Goal: Task Accomplishment & Management: Manage account settings

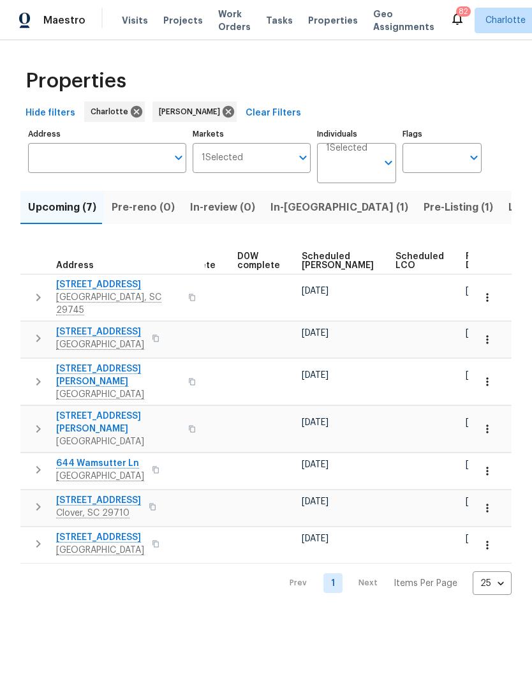
scroll to position [0, 320]
click at [495, 457] on button "button" at bounding box center [488, 471] width 28 height 28
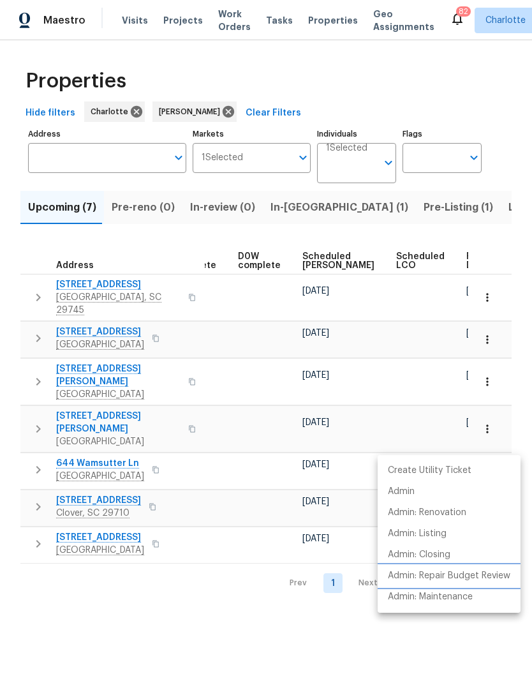
click at [488, 578] on p "Admin: Repair Budget Review" at bounding box center [449, 576] width 123 height 13
click at [395, 96] on div at bounding box center [266, 341] width 532 height 683
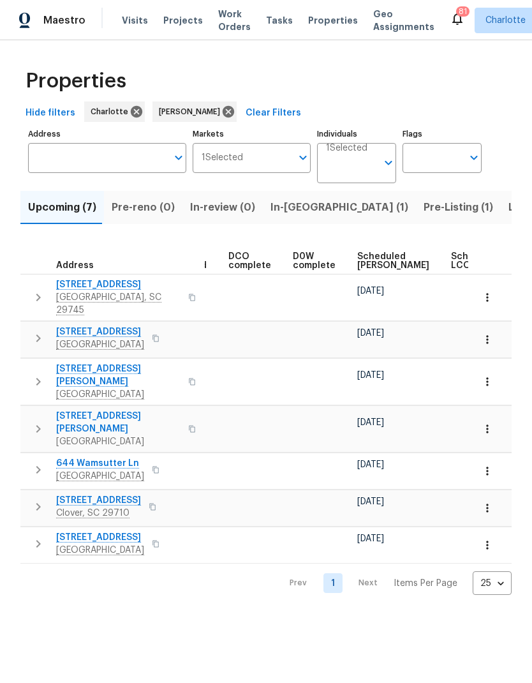
scroll to position [0, 266]
click at [357, 268] on span "Scheduled COE" at bounding box center [393, 261] width 72 height 18
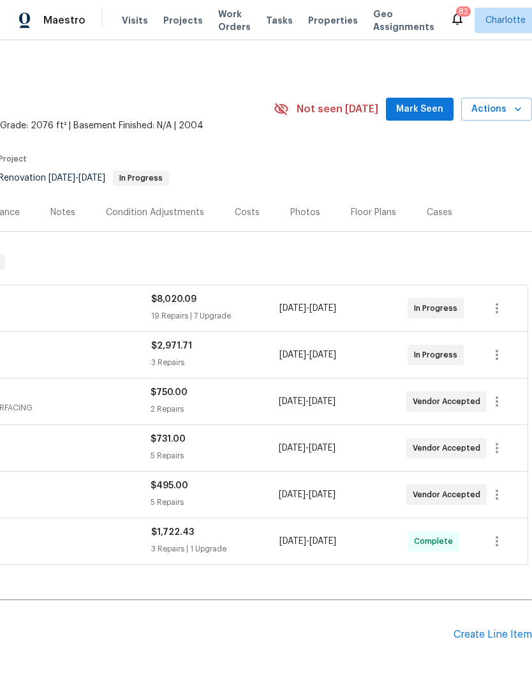
scroll to position [0, 189]
click at [419, 107] on span "Mark Seen" at bounding box center [419, 110] width 47 height 16
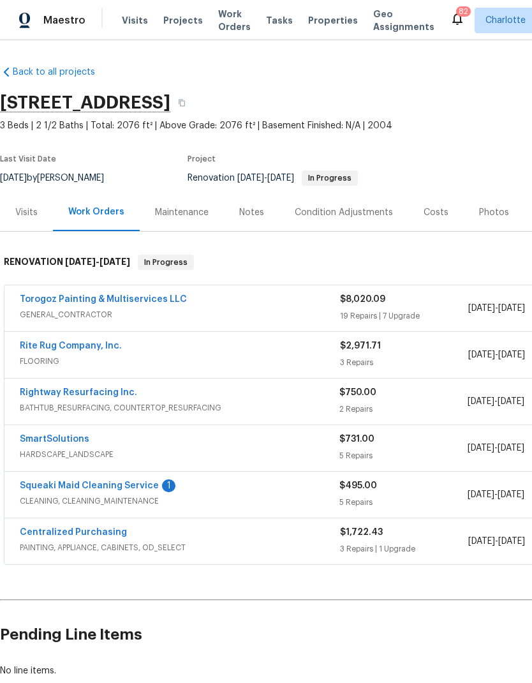
scroll to position [0, 0]
click at [134, 490] on link "Squeaki Maid Cleaning Service" at bounding box center [89, 485] width 139 height 9
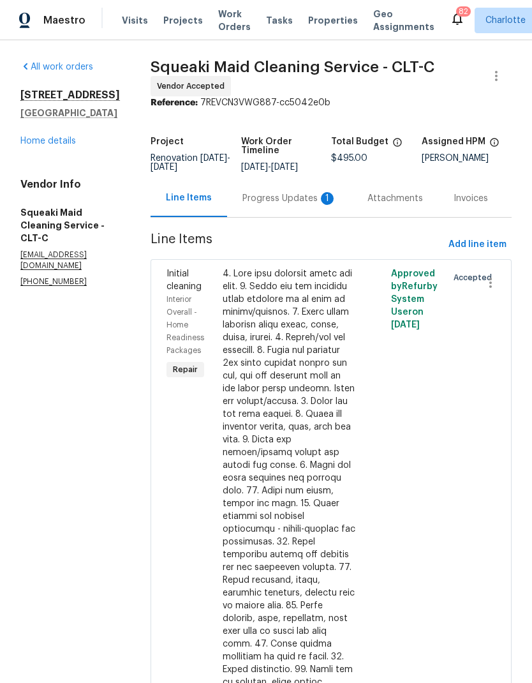
click at [317, 214] on div "Progress Updates 1" at bounding box center [289, 198] width 125 height 38
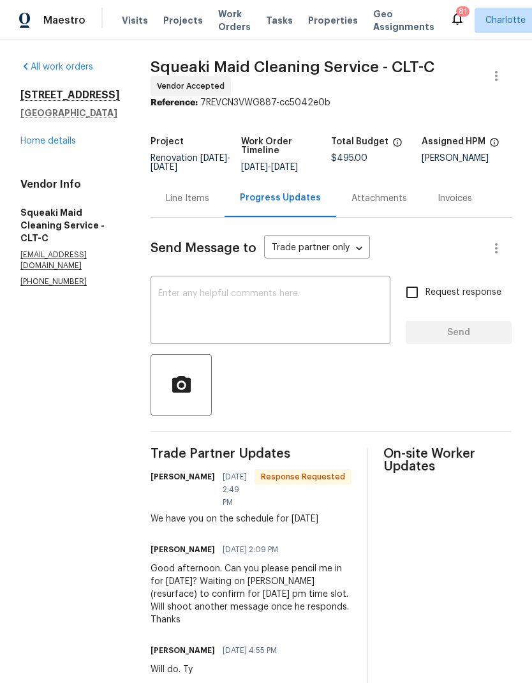
click at [300, 325] on textarea at bounding box center [270, 311] width 225 height 45
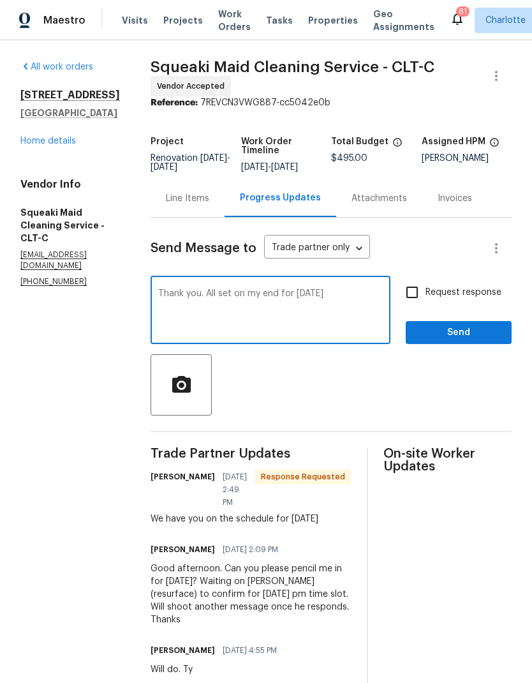
click at [218, 300] on textarea "Thank you. All set on my end for Friday" at bounding box center [270, 311] width 225 height 45
click at [190, 307] on textarea "Thank you. All set on my end for Friday" at bounding box center [270, 311] width 225 height 45
click at [199, 303] on textarea "Thank you. All set on my end for Friday" at bounding box center [270, 311] width 225 height 45
type textarea "Resurface confirmed for Thursday pm. They will be handling the kitchen and seco…"
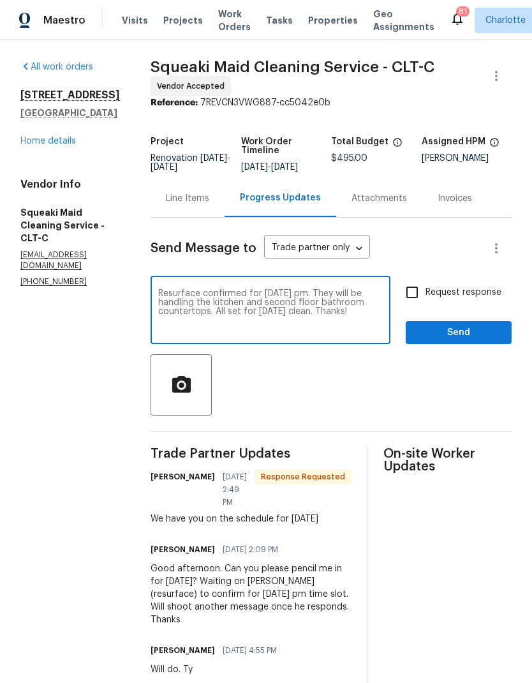
click at [412, 306] on input "Request response" at bounding box center [412, 292] width 27 height 27
checkbox input "true"
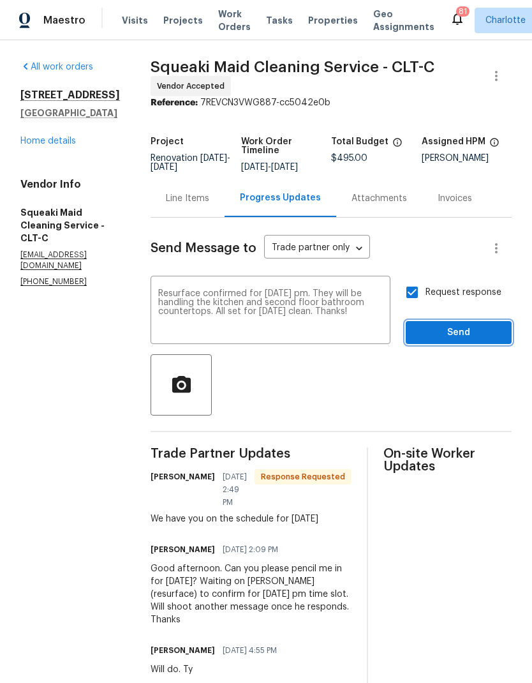
click at [482, 341] on span "Send" at bounding box center [459, 333] width 86 height 16
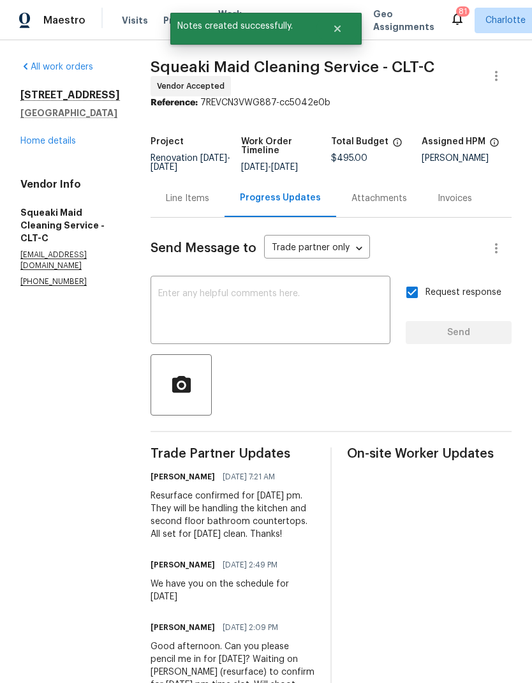
click at [42, 144] on link "Home details" at bounding box center [48, 141] width 56 height 9
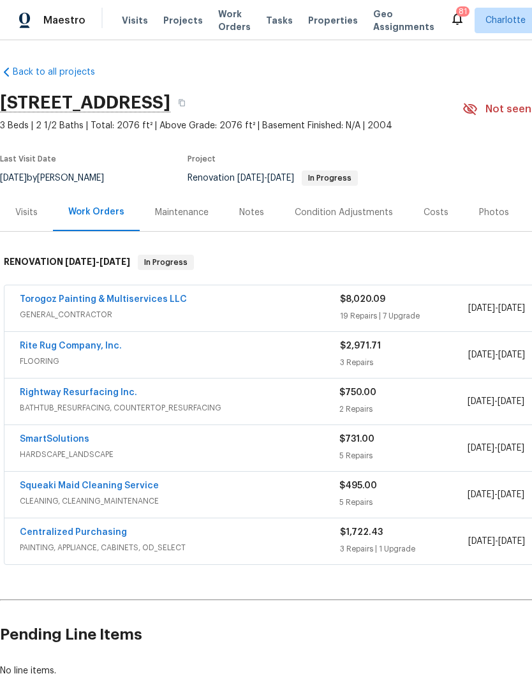
click at [81, 396] on link "Rightway Resurfacing Inc." at bounding box center [78, 392] width 117 height 9
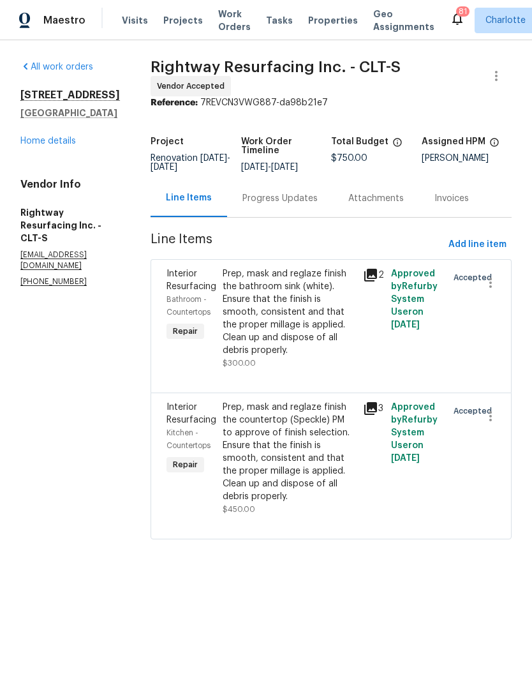
click at [20, 153] on div "All work orders 3536 Tybee Dr Fort Mill, SC 29715 Home details Vendor Info Righ…" at bounding box center [266, 307] width 532 height 535
click at [43, 145] on link "Home details" at bounding box center [48, 141] width 56 height 9
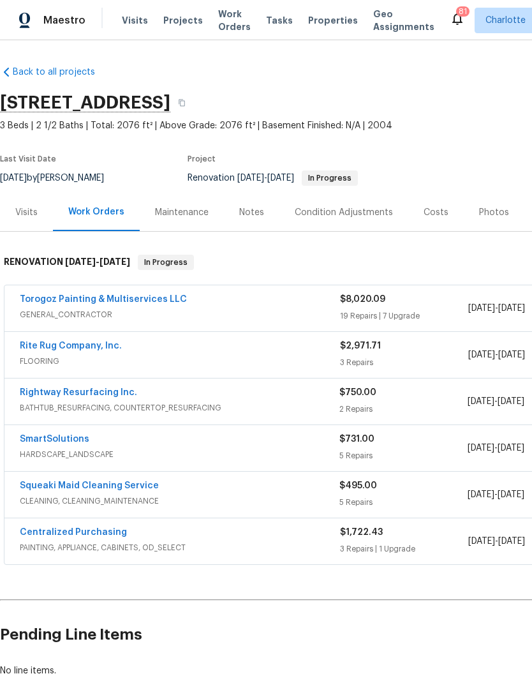
click at [439, 208] on div "Costs" at bounding box center [436, 212] width 25 height 13
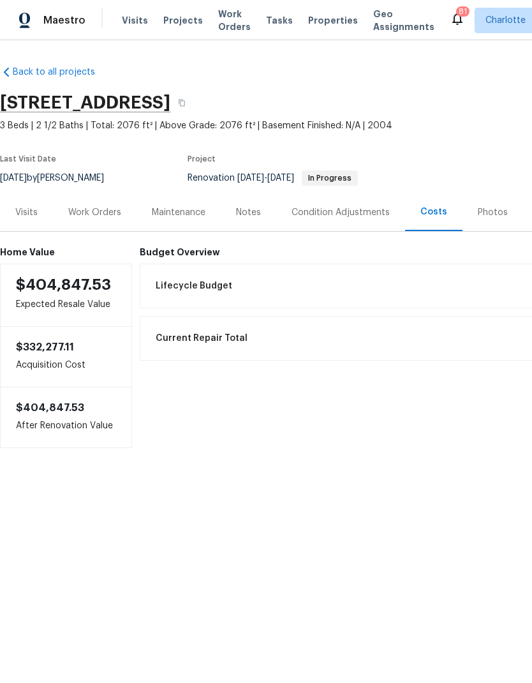
click at [82, 226] on div "Work Orders" at bounding box center [95, 212] width 84 height 38
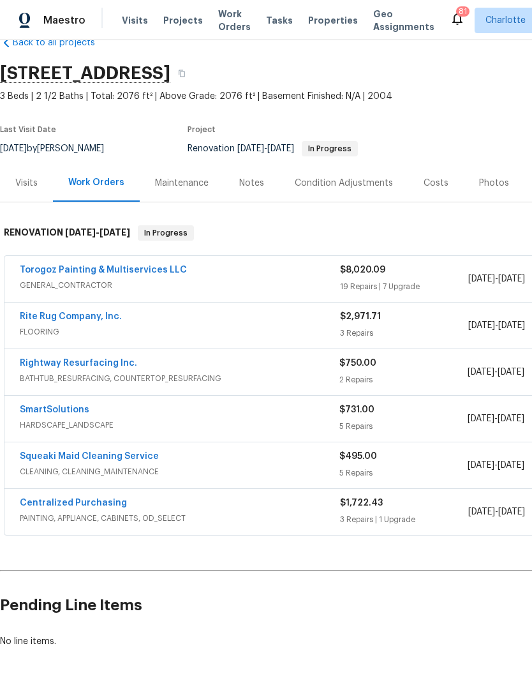
scroll to position [29, 0]
click at [198, 289] on span "GENERAL_CONTRACTOR" at bounding box center [180, 285] width 321 height 13
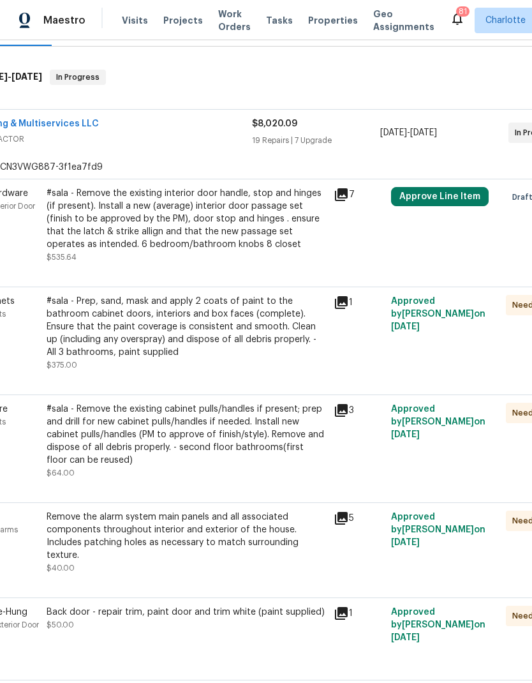
scroll to position [186, 88]
click at [470, 202] on button "Approve Line Item" at bounding box center [440, 195] width 98 height 19
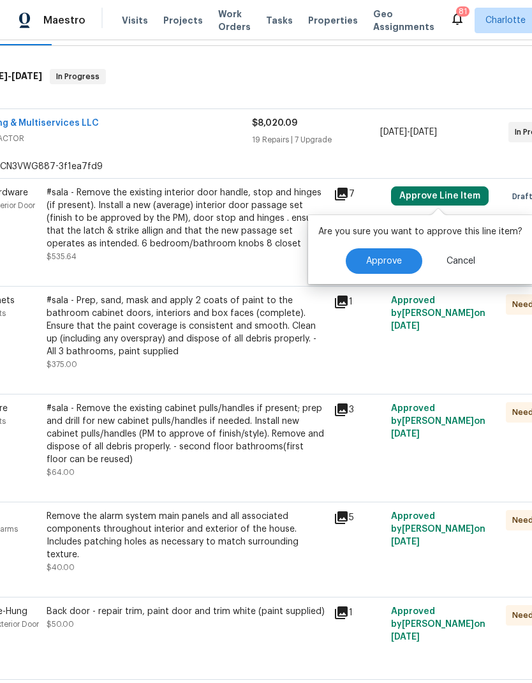
click at [404, 271] on button "Approve" at bounding box center [384, 261] width 77 height 26
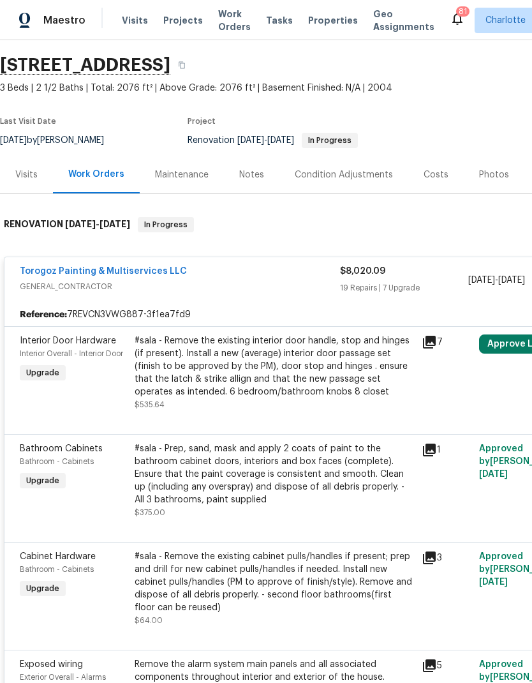
scroll to position [38, -1]
click at [203, 289] on span "GENERAL_CONTRACTOR" at bounding box center [180, 286] width 321 height 13
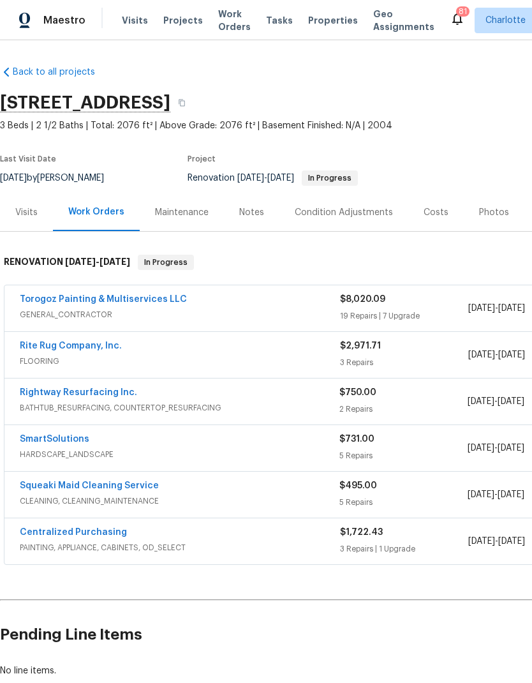
scroll to position [0, 0]
click at [193, 108] on button "button" at bounding box center [181, 102] width 23 height 23
click at [298, 312] on span "GENERAL_CONTRACTOR" at bounding box center [180, 314] width 321 height 13
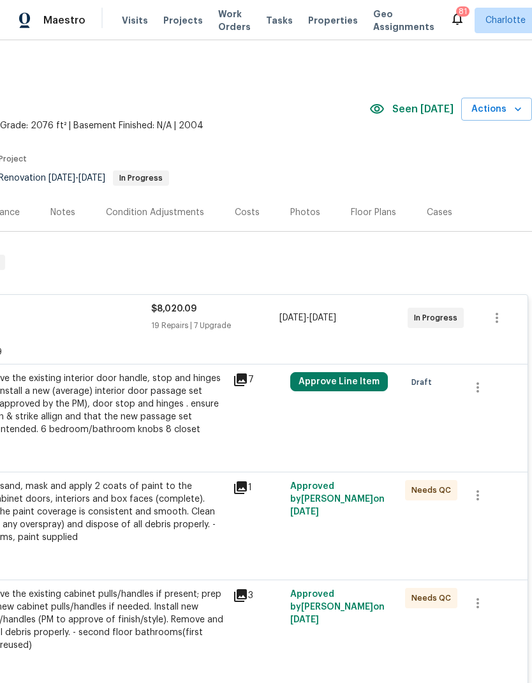
scroll to position [0, 189]
click at [487, 391] on button "button" at bounding box center [478, 387] width 31 height 31
click at [488, 444] on div at bounding box center [266, 341] width 532 height 683
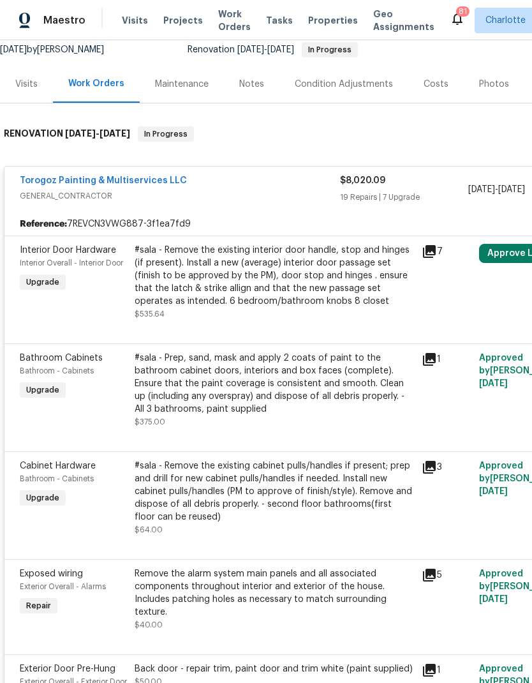
scroll to position [134, 0]
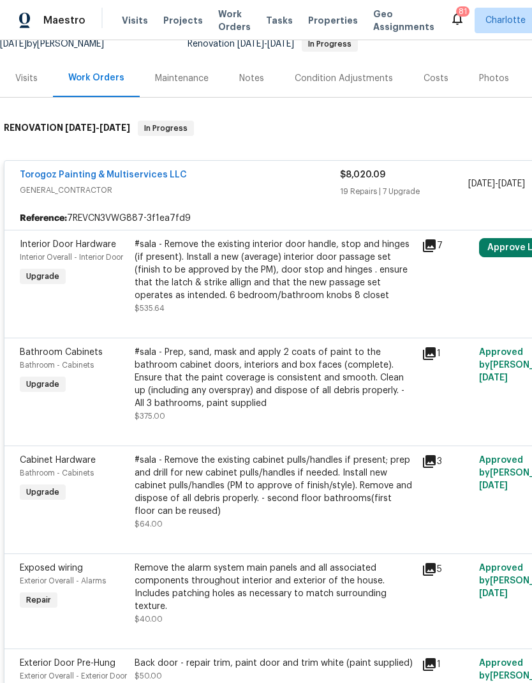
click at [434, 356] on icon at bounding box center [429, 353] width 15 height 15
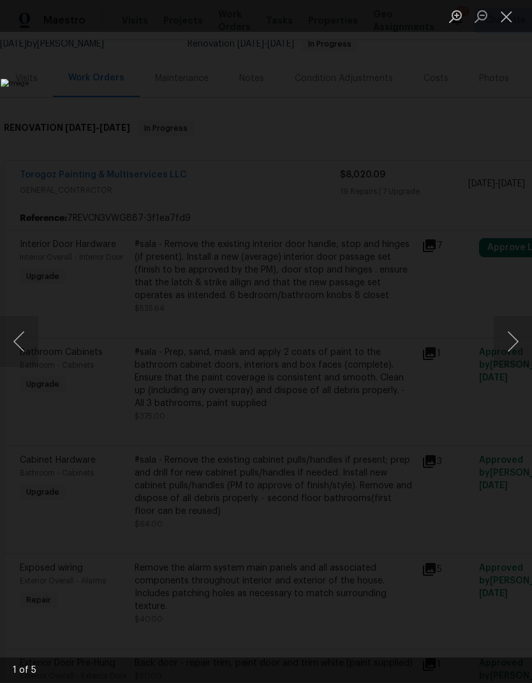
click at [513, 23] on button "Close lightbox" at bounding box center [507, 16] width 26 height 22
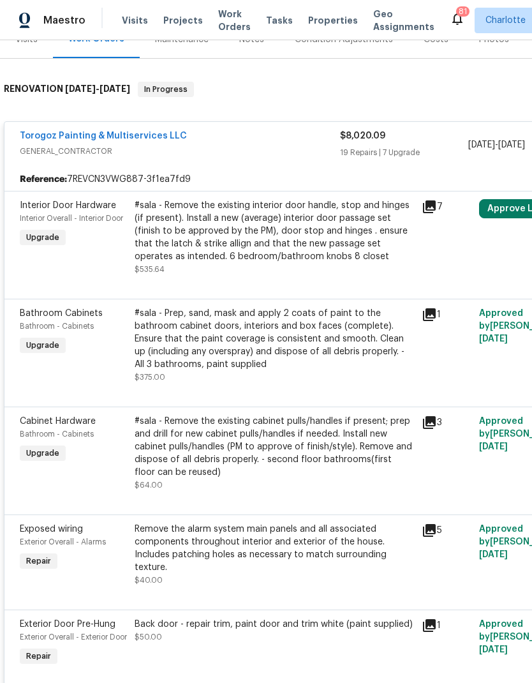
scroll to position [177, 0]
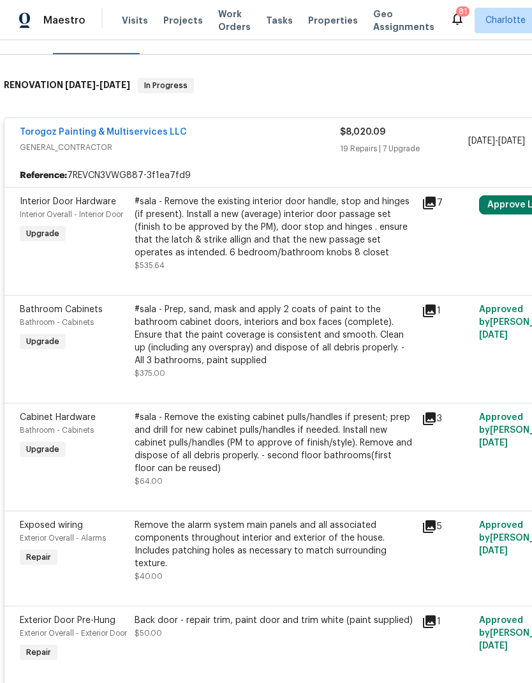
click at [435, 413] on icon at bounding box center [429, 418] width 15 height 15
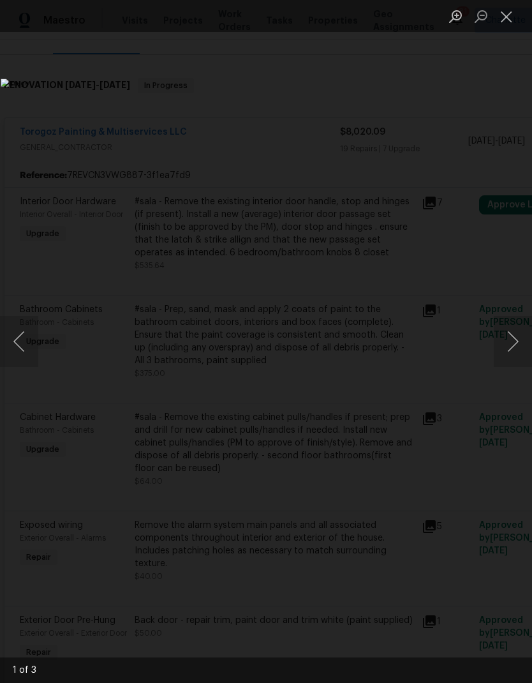
click at [513, 341] on button "Next image" at bounding box center [513, 341] width 38 height 51
click at [515, 339] on button "Next image" at bounding box center [513, 341] width 38 height 51
click at [511, 10] on button "Close lightbox" at bounding box center [507, 16] width 26 height 22
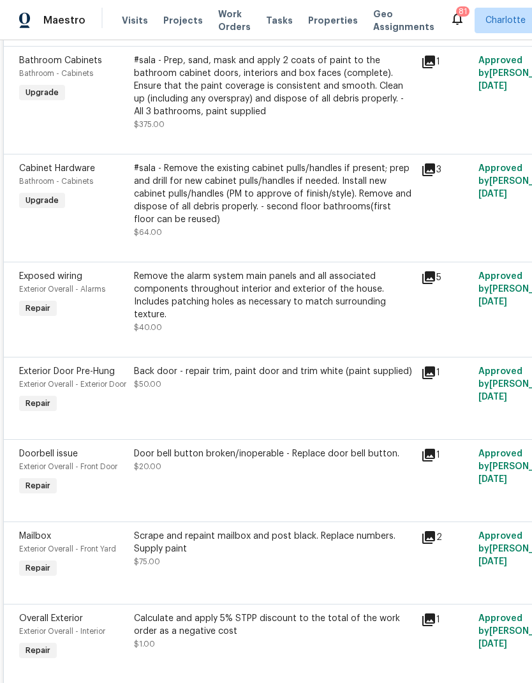
scroll to position [426, 1]
click at [429, 376] on icon at bounding box center [428, 372] width 13 height 13
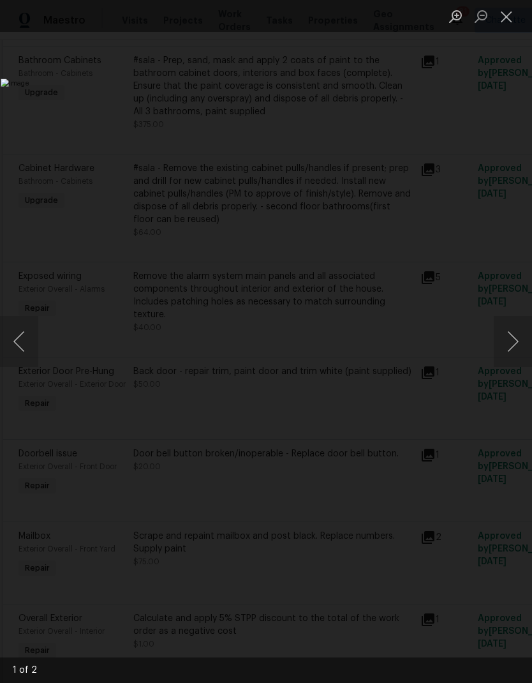
click at [526, 348] on button "Next image" at bounding box center [513, 341] width 38 height 51
click at [513, 16] on button "Close lightbox" at bounding box center [507, 16] width 26 height 22
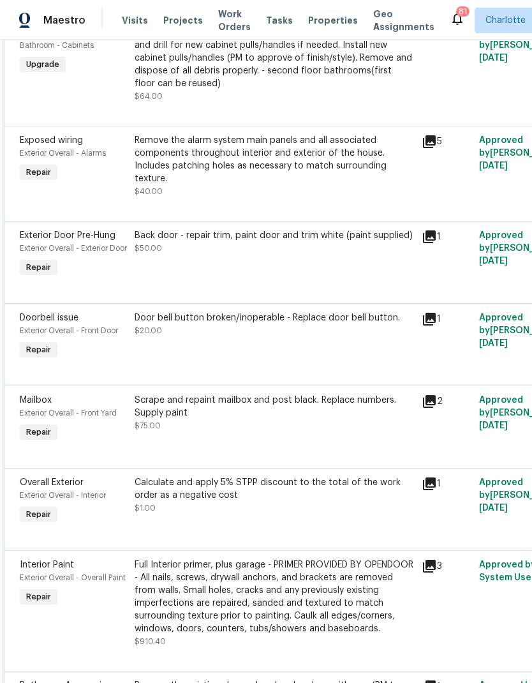
scroll to position [563, 0]
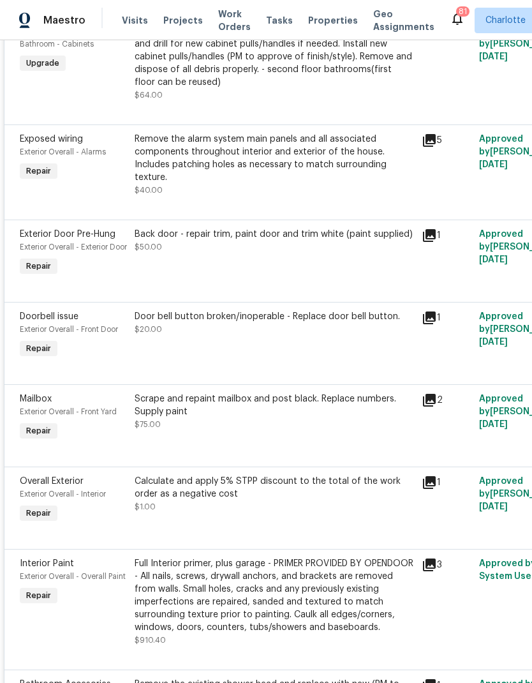
click at [435, 407] on icon at bounding box center [429, 400] width 13 height 13
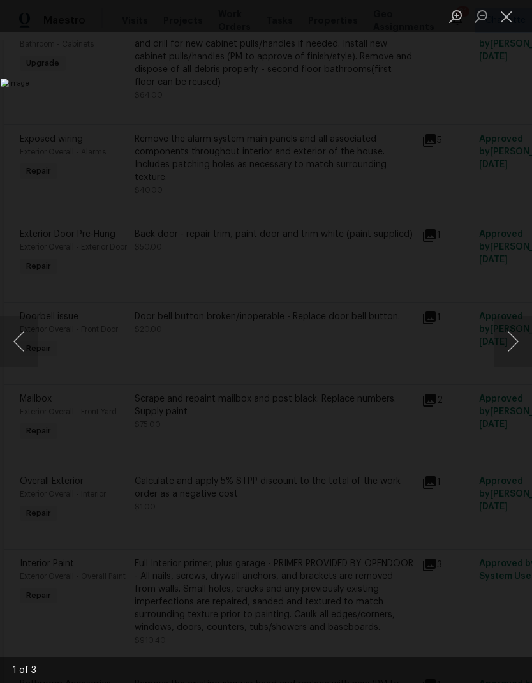
click at [523, 345] on button "Next image" at bounding box center [513, 341] width 38 height 51
click at [511, 16] on button "Close lightbox" at bounding box center [507, 16] width 26 height 22
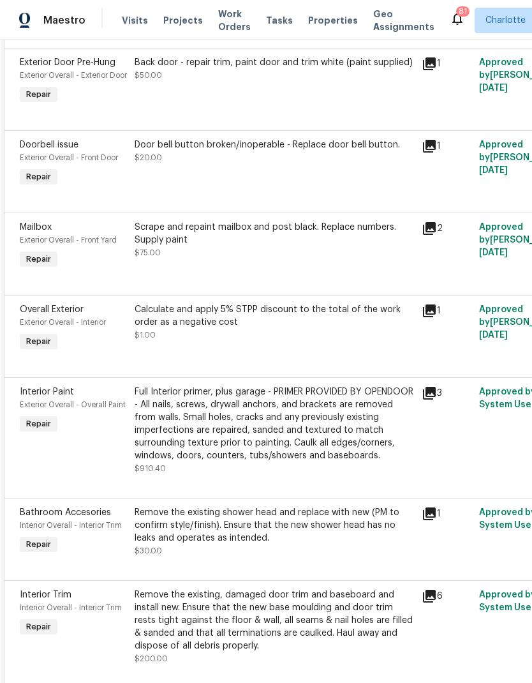
scroll to position [736, 0]
click at [436, 400] on icon at bounding box center [429, 392] width 15 height 15
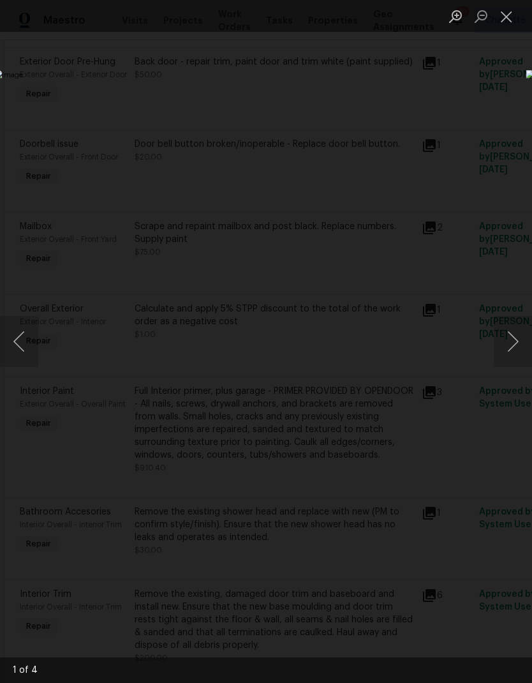
click at [516, 342] on button "Next image" at bounding box center [513, 341] width 38 height 51
click at [518, 344] on button "Next image" at bounding box center [513, 341] width 38 height 51
click at [517, 345] on button "Next image" at bounding box center [513, 341] width 38 height 51
click at [509, 13] on button "Close lightbox" at bounding box center [507, 16] width 26 height 22
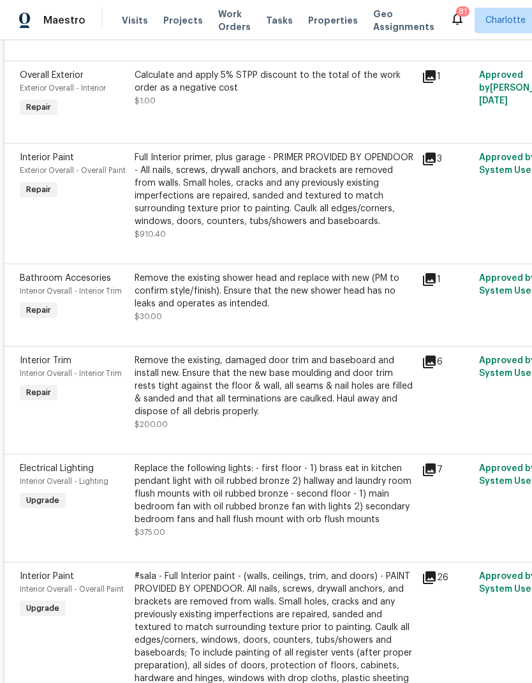
scroll to position [971, 0]
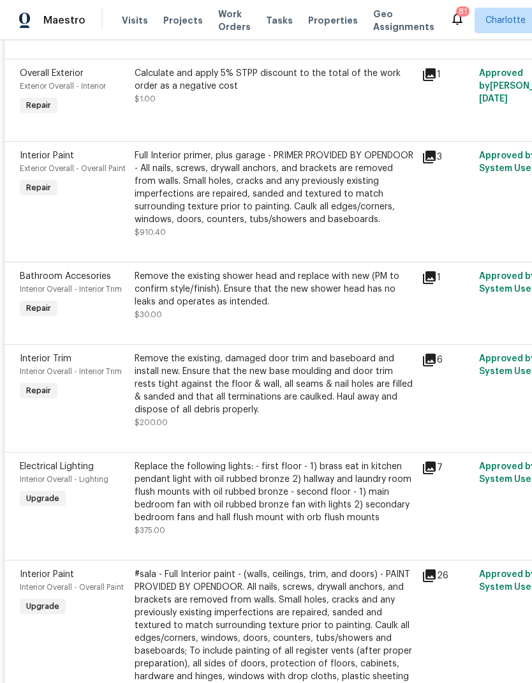
click at [434, 368] on icon at bounding box center [429, 359] width 15 height 15
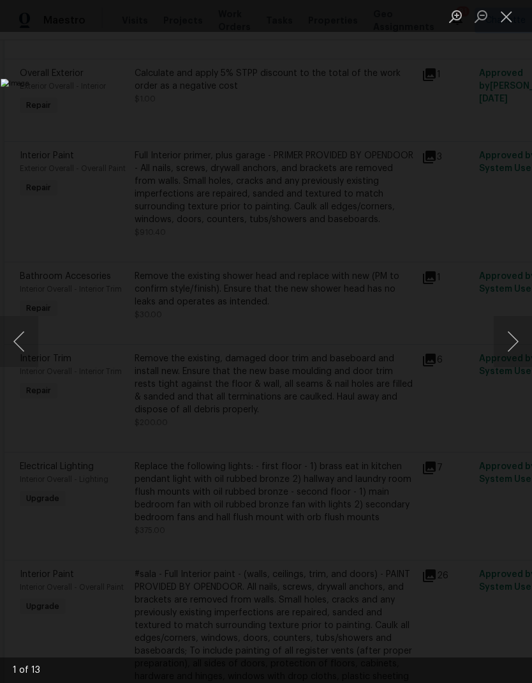
click at [517, 347] on button "Next image" at bounding box center [513, 341] width 38 height 51
click at [517, 349] on button "Next image" at bounding box center [513, 341] width 38 height 51
click at [522, 347] on button "Next image" at bounding box center [513, 341] width 38 height 51
click at [517, 348] on button "Next image" at bounding box center [513, 341] width 38 height 51
click at [516, 345] on button "Next image" at bounding box center [513, 341] width 38 height 51
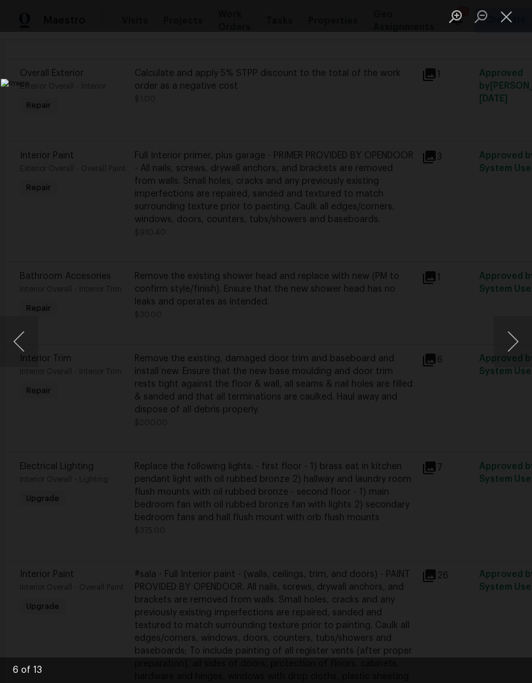
click at [517, 345] on button "Next image" at bounding box center [513, 341] width 38 height 51
click at [517, 342] on button "Next image" at bounding box center [513, 341] width 38 height 51
click at [518, 340] on button "Next image" at bounding box center [513, 341] width 38 height 51
click at [517, 339] on button "Next image" at bounding box center [513, 341] width 38 height 51
click at [517, 337] on button "Next image" at bounding box center [513, 341] width 38 height 51
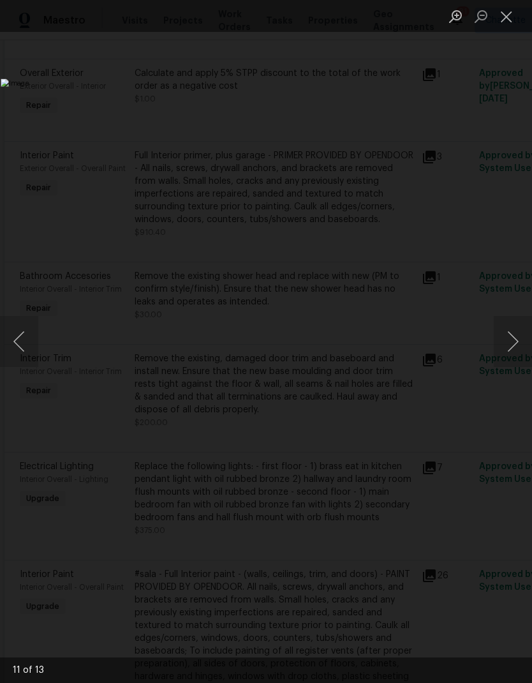
click at [517, 336] on button "Next image" at bounding box center [513, 341] width 38 height 51
click at [518, 338] on button "Next image" at bounding box center [513, 341] width 38 height 51
click at [517, 340] on button "Next image" at bounding box center [513, 341] width 38 height 51
click at [515, 341] on button "Next image" at bounding box center [513, 341] width 38 height 51
click at [515, 342] on button "Next image" at bounding box center [513, 341] width 38 height 51
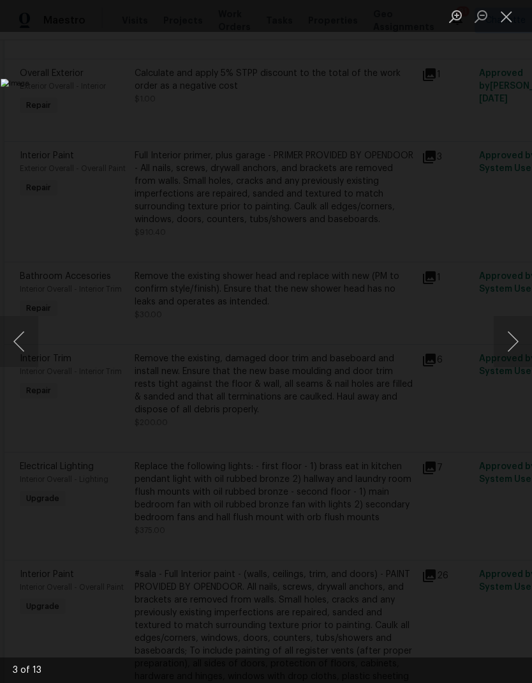
click at [511, 19] on button "Close lightbox" at bounding box center [507, 16] width 26 height 22
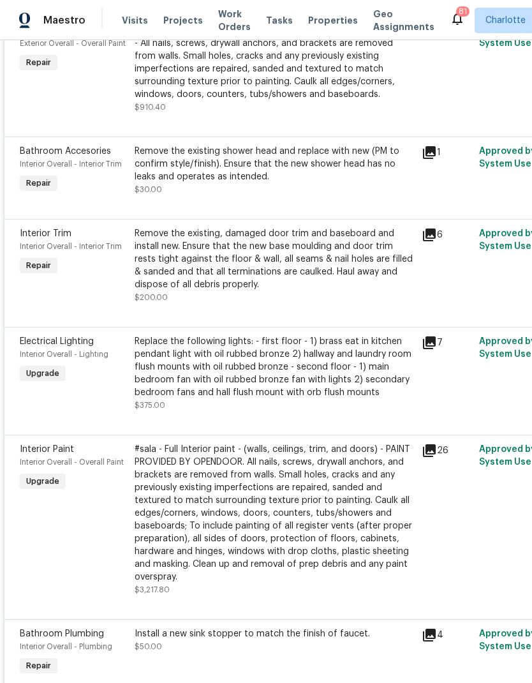
scroll to position [1107, 0]
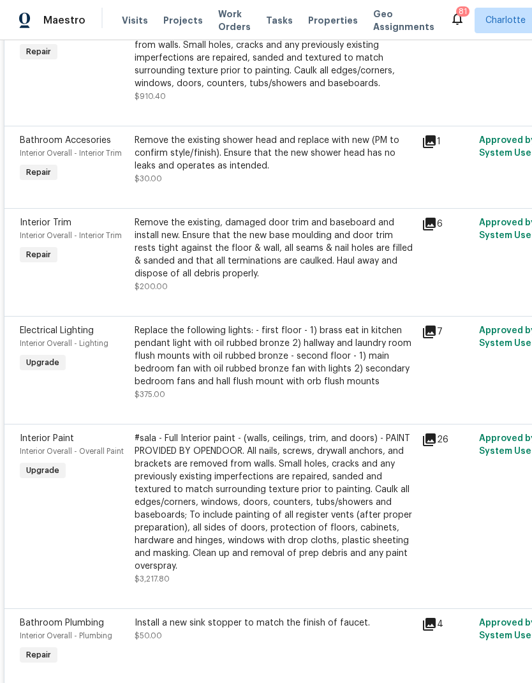
click at [433, 340] on icon at bounding box center [429, 331] width 15 height 15
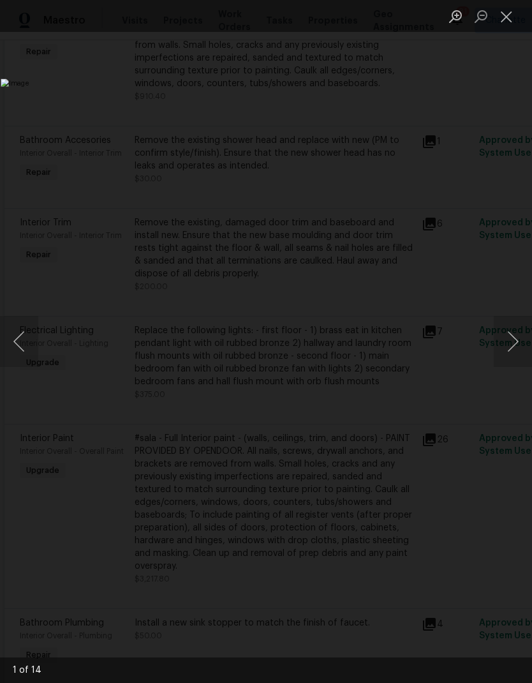
click at [517, 340] on button "Next image" at bounding box center [513, 341] width 38 height 51
click at [517, 344] on button "Next image" at bounding box center [513, 341] width 38 height 51
click at [517, 342] on button "Next image" at bounding box center [513, 341] width 38 height 51
click at [518, 342] on button "Next image" at bounding box center [513, 341] width 38 height 51
click at [517, 343] on button "Next image" at bounding box center [513, 341] width 38 height 51
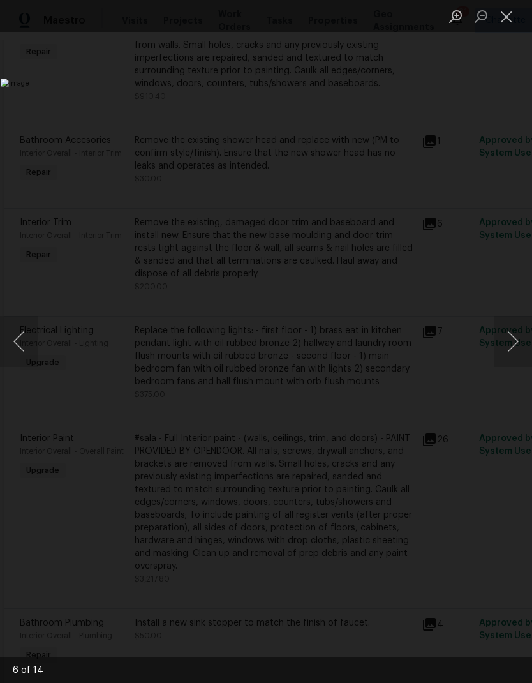
click at [517, 341] on button "Next image" at bounding box center [513, 341] width 38 height 51
click at [517, 340] on button "Next image" at bounding box center [513, 341] width 38 height 51
click at [504, 19] on button "Close lightbox" at bounding box center [507, 16] width 26 height 22
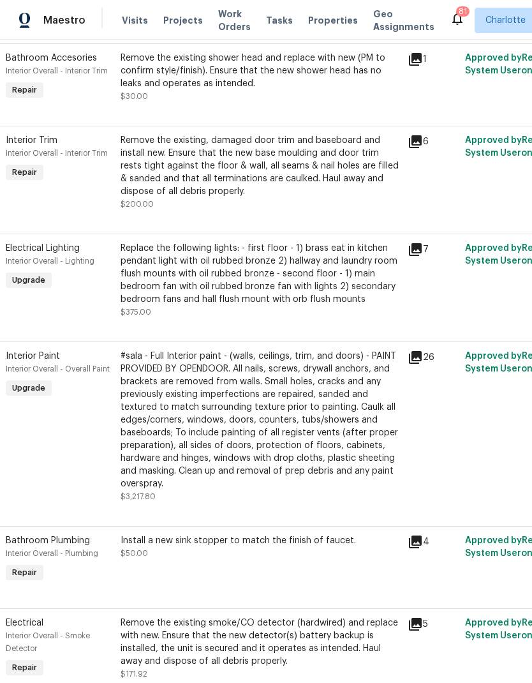
scroll to position [1191, 15]
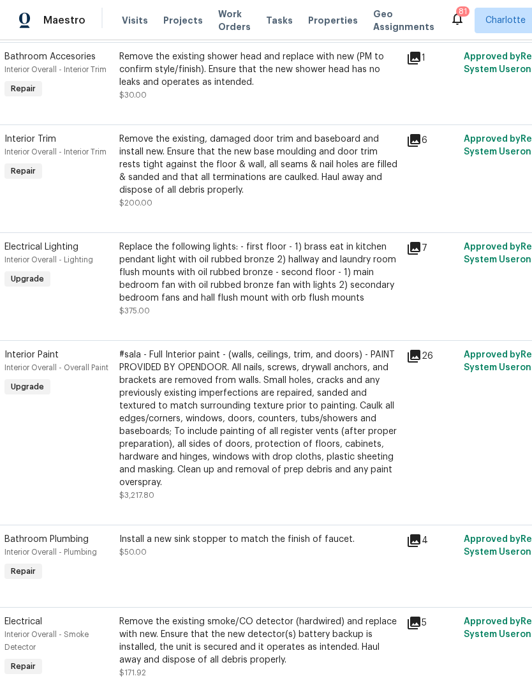
click at [420, 363] on icon at bounding box center [414, 356] width 13 height 13
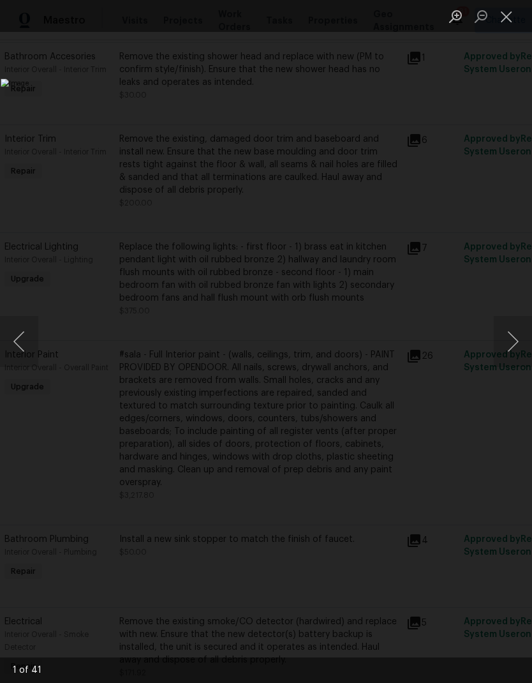
click at [517, 348] on button "Next image" at bounding box center [513, 341] width 38 height 51
click at [515, 348] on button "Next image" at bounding box center [513, 341] width 38 height 51
click at [516, 346] on button "Next image" at bounding box center [513, 341] width 38 height 51
click at [516, 344] on button "Next image" at bounding box center [513, 341] width 38 height 51
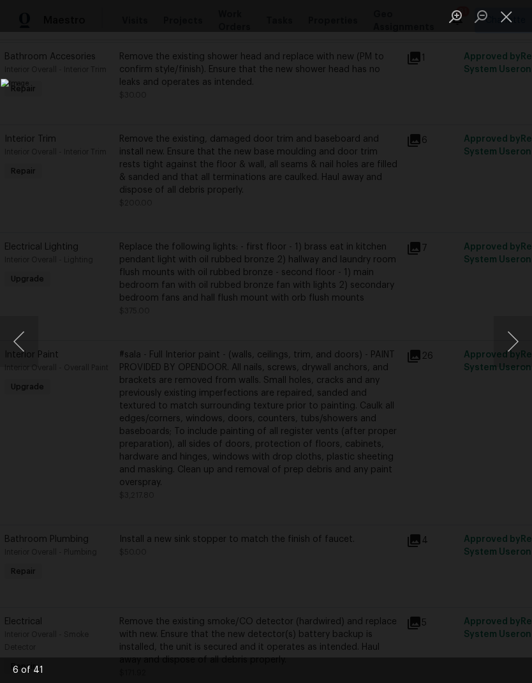
click at [517, 343] on button "Next image" at bounding box center [513, 341] width 38 height 51
click at [516, 342] on button "Next image" at bounding box center [513, 341] width 38 height 51
click at [516, 343] on button "Next image" at bounding box center [513, 341] width 38 height 51
click at [517, 342] on button "Next image" at bounding box center [513, 341] width 38 height 51
click at [511, 347] on button "Next image" at bounding box center [513, 341] width 38 height 51
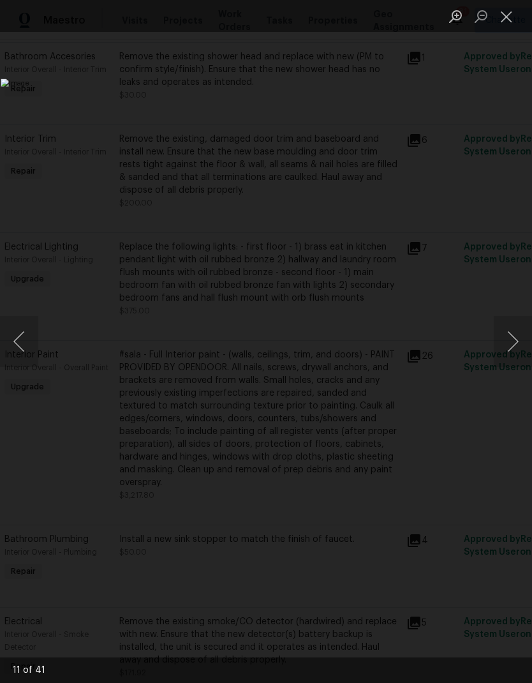
click at [513, 347] on button "Next image" at bounding box center [513, 341] width 38 height 51
click at [505, 15] on button "Close lightbox" at bounding box center [507, 16] width 26 height 22
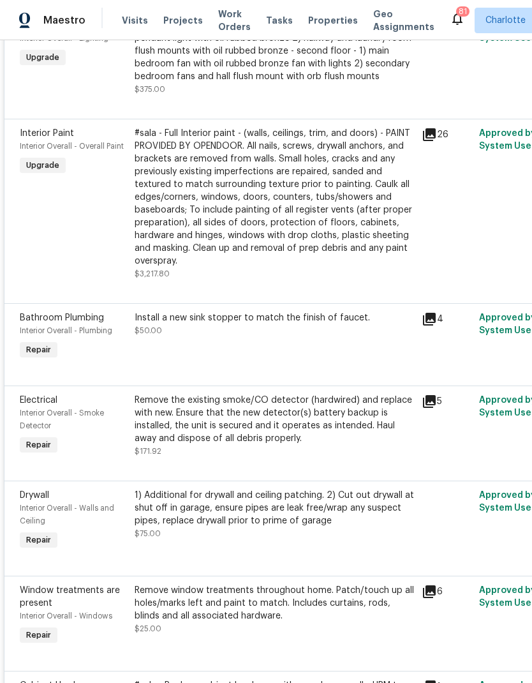
scroll to position [1413, 0]
click at [435, 325] on icon at bounding box center [429, 318] width 13 height 13
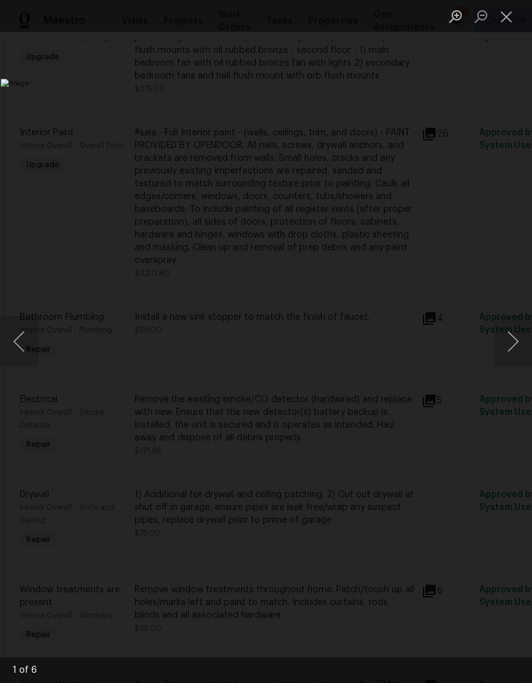
click at [517, 338] on button "Next image" at bounding box center [513, 341] width 38 height 51
click at [517, 340] on button "Next image" at bounding box center [513, 341] width 38 height 51
click at [506, 23] on button "Close lightbox" at bounding box center [507, 16] width 26 height 22
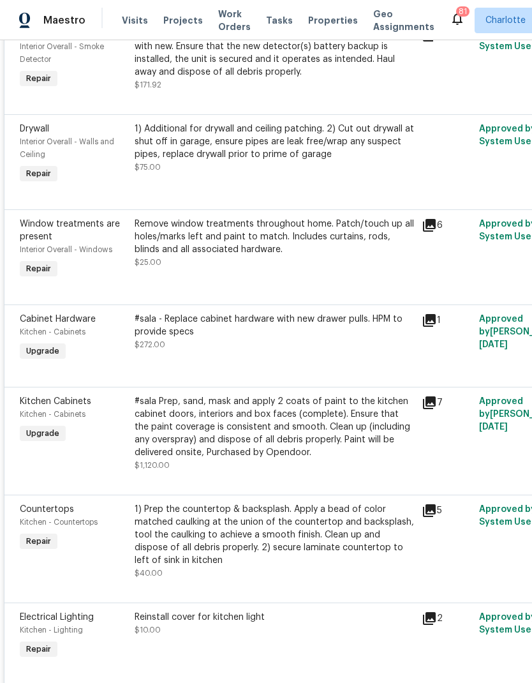
scroll to position [1780, 0]
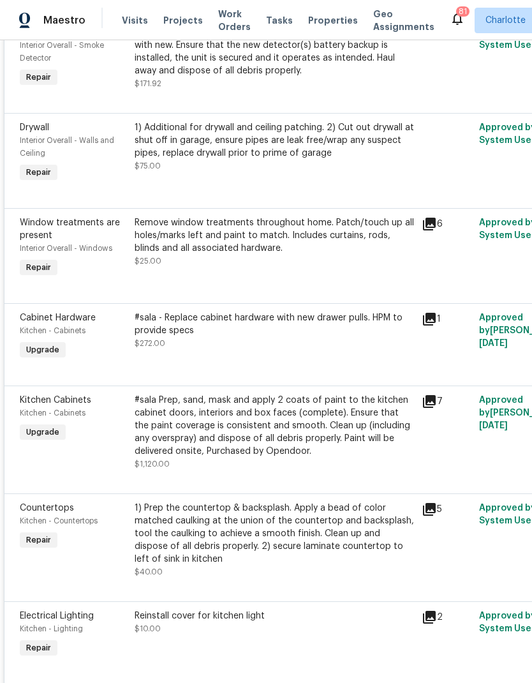
click at [434, 327] on icon at bounding box center [429, 319] width 15 height 15
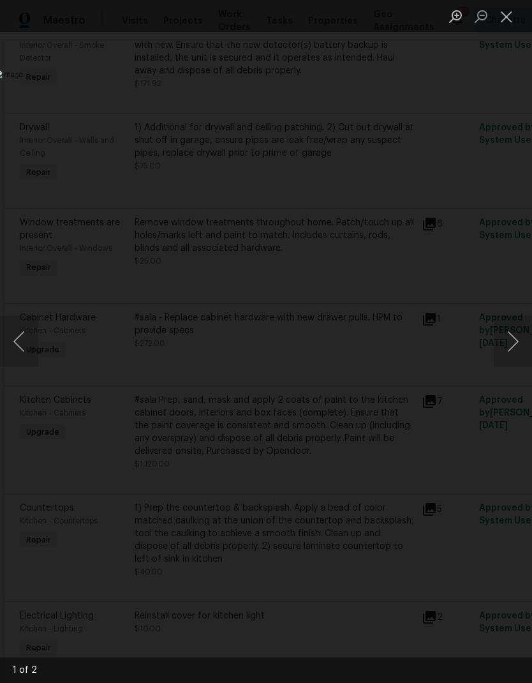
click at [513, 345] on button "Next image" at bounding box center [513, 341] width 38 height 51
click at [513, 340] on button "Next image" at bounding box center [513, 341] width 38 height 51
click at [513, 341] on button "Next image" at bounding box center [513, 341] width 38 height 51
click at [502, 19] on button "Close lightbox" at bounding box center [507, 16] width 26 height 22
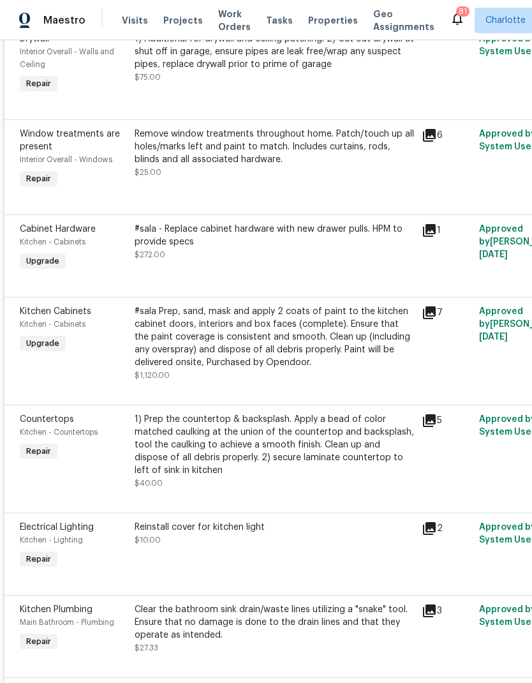
scroll to position [1869, 1]
click at [432, 319] on icon at bounding box center [429, 312] width 13 height 13
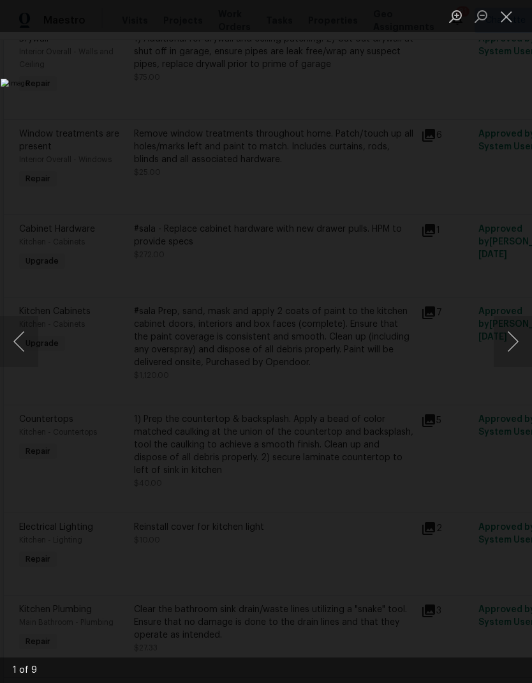
click at [515, 346] on button "Next image" at bounding box center [513, 341] width 38 height 51
click at [517, 346] on button "Next image" at bounding box center [513, 341] width 38 height 51
click at [517, 349] on button "Next image" at bounding box center [513, 341] width 38 height 51
click at [514, 350] on button "Next image" at bounding box center [513, 341] width 38 height 51
click at [515, 349] on button "Next image" at bounding box center [513, 341] width 38 height 51
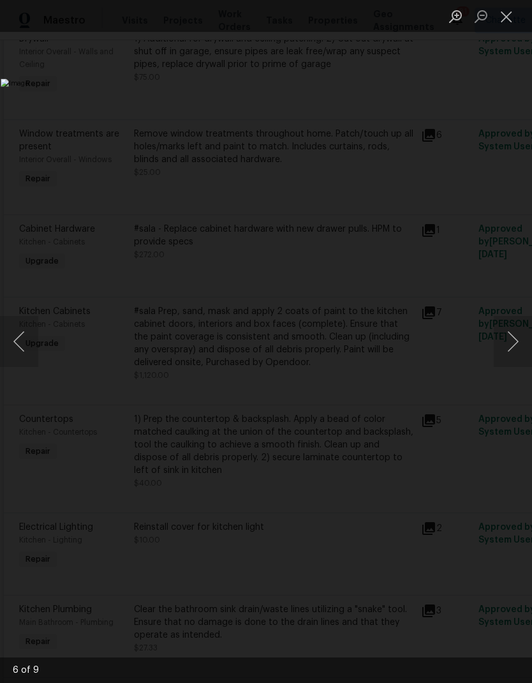
click at [514, 345] on button "Next image" at bounding box center [513, 341] width 38 height 51
click at [515, 344] on button "Next image" at bounding box center [513, 341] width 38 height 51
click at [515, 343] on button "Next image" at bounding box center [513, 341] width 38 height 51
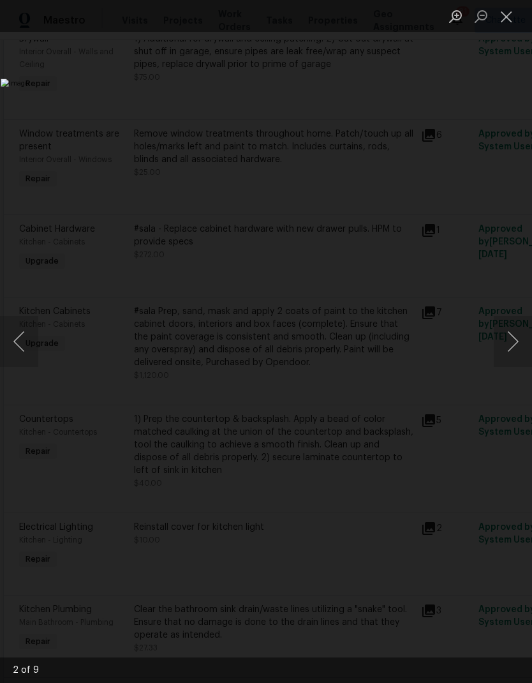
click at [516, 345] on button "Next image" at bounding box center [513, 341] width 38 height 51
click at [504, 22] on button "Close lightbox" at bounding box center [507, 16] width 26 height 22
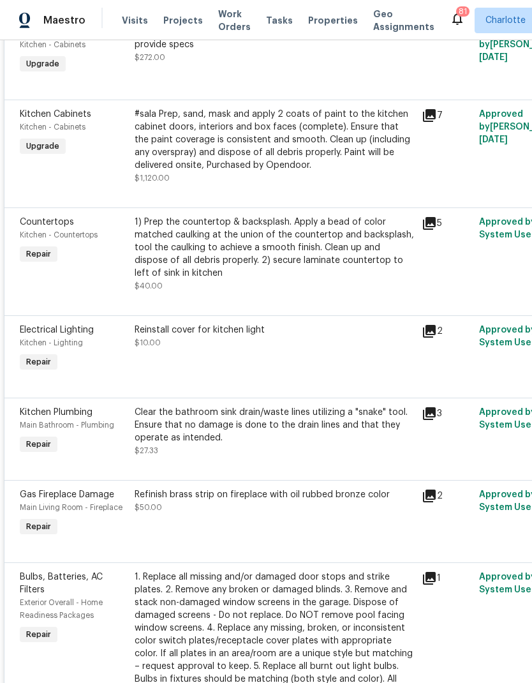
scroll to position [2067, 0]
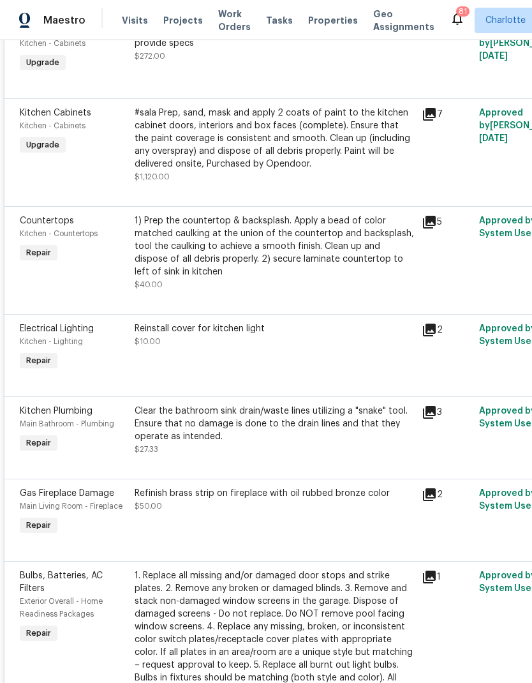
click at [432, 336] on icon at bounding box center [429, 330] width 13 height 13
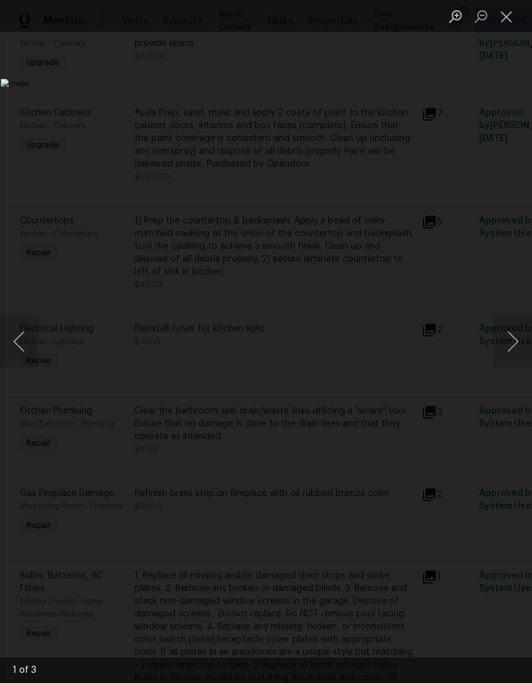
click at [515, 351] on button "Next image" at bounding box center [513, 341] width 38 height 51
click at [517, 351] on button "Next image" at bounding box center [513, 341] width 38 height 51
click at [515, 351] on button "Next image" at bounding box center [513, 341] width 38 height 51
click at [508, 17] on button "Close lightbox" at bounding box center [507, 16] width 26 height 22
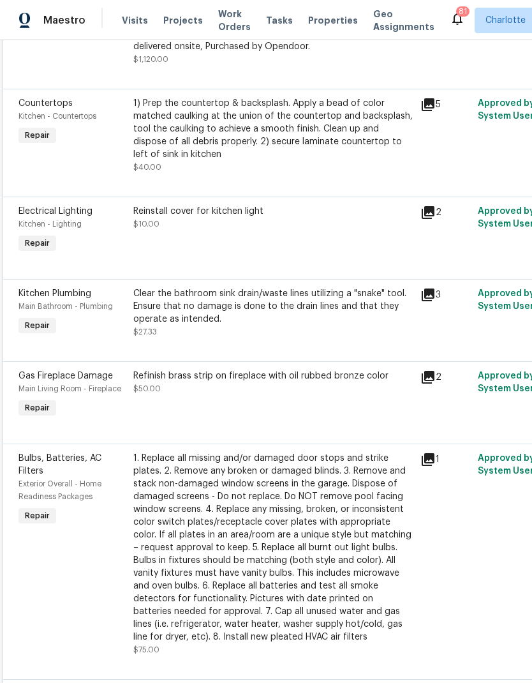
scroll to position [2185, 2]
click at [426, 384] on icon at bounding box center [427, 377] width 13 height 13
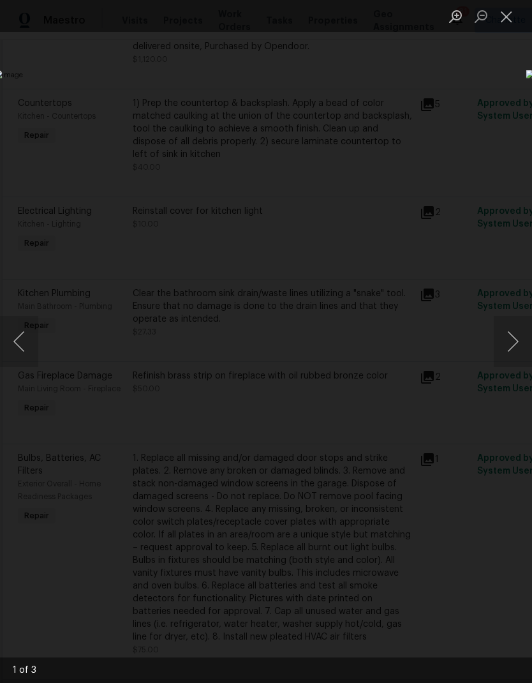
click at [515, 340] on button "Next image" at bounding box center [513, 341] width 38 height 51
click at [524, 349] on button "Next image" at bounding box center [513, 341] width 38 height 51
click at [518, 353] on button "Next image" at bounding box center [513, 341] width 38 height 51
click at [517, 352] on button "Next image" at bounding box center [513, 341] width 38 height 51
click at [508, 18] on button "Close lightbox" at bounding box center [507, 16] width 26 height 22
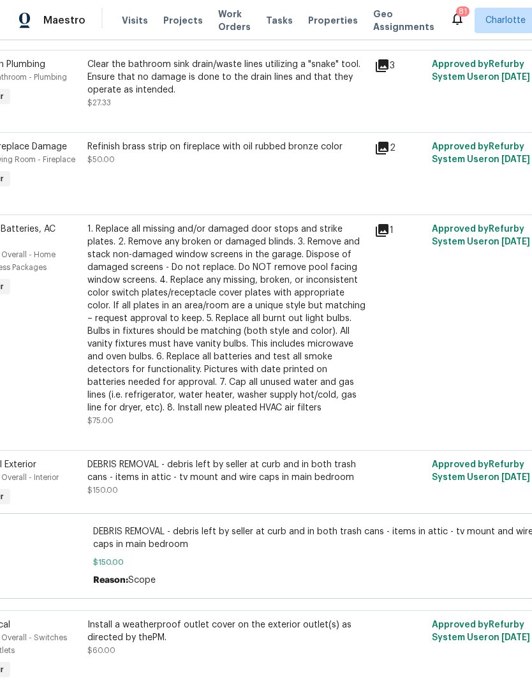
scroll to position [2419, 48]
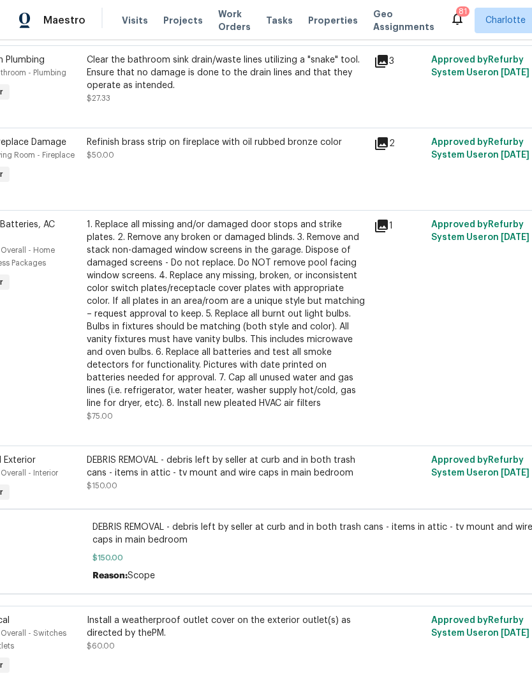
click at [386, 234] on icon at bounding box center [381, 225] width 15 height 15
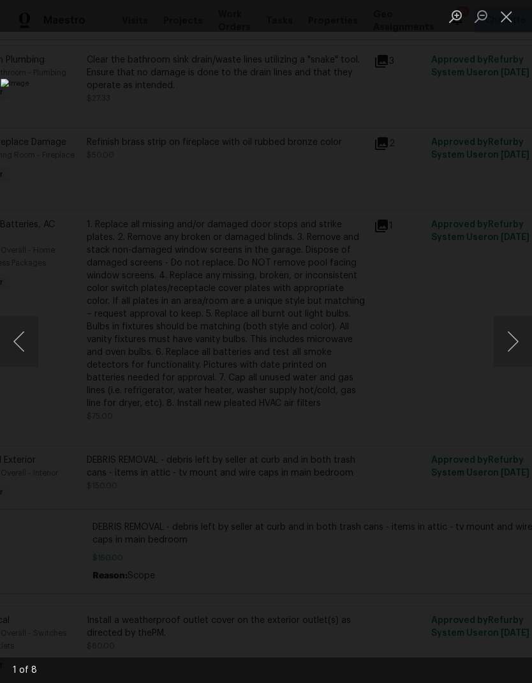
click at [515, 345] on button "Next image" at bounding box center [513, 341] width 38 height 51
click at [515, 346] on button "Next image" at bounding box center [513, 341] width 38 height 51
click at [515, 344] on button "Next image" at bounding box center [513, 341] width 38 height 51
click at [515, 347] on button "Next image" at bounding box center [513, 341] width 38 height 51
click at [515, 345] on button "Next image" at bounding box center [513, 341] width 38 height 51
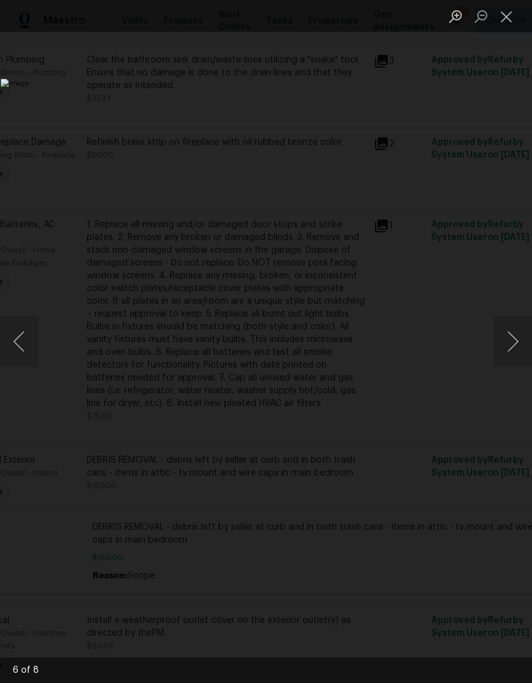
click at [515, 347] on button "Next image" at bounding box center [513, 341] width 38 height 51
click at [515, 345] on button "Next image" at bounding box center [513, 341] width 38 height 51
click at [515, 347] on button "Next image" at bounding box center [513, 341] width 38 height 51
click at [515, 345] on button "Next image" at bounding box center [513, 341] width 38 height 51
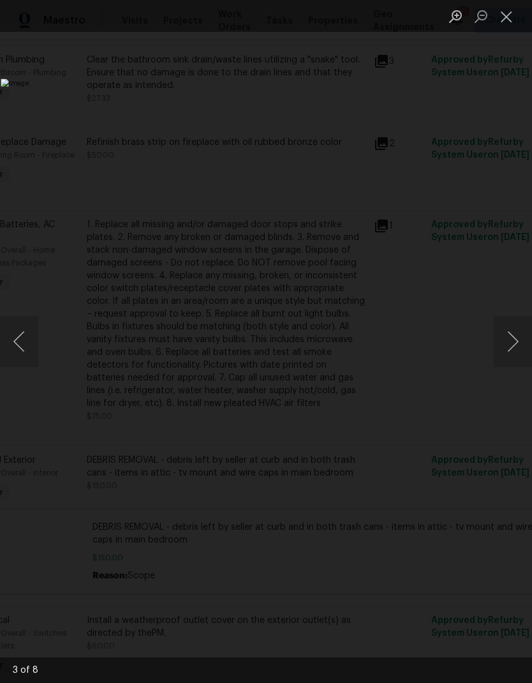
click at [515, 343] on button "Next image" at bounding box center [513, 341] width 38 height 51
click at [513, 341] on button "Next image" at bounding box center [513, 341] width 38 height 51
click at [513, 13] on button "Close lightbox" at bounding box center [507, 16] width 26 height 22
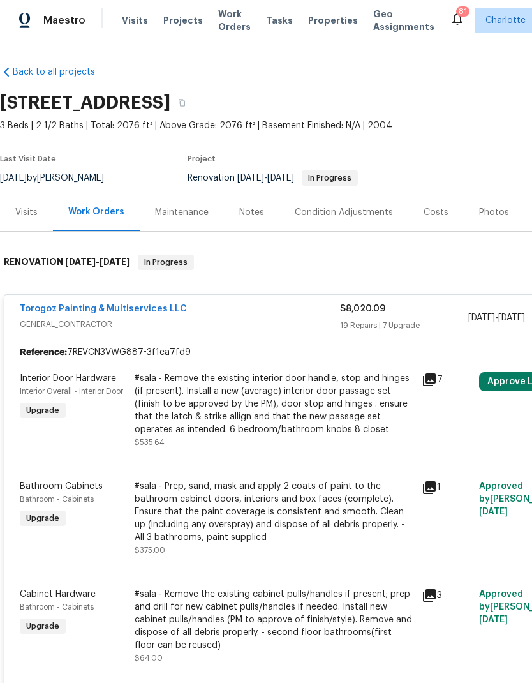
scroll to position [0, 0]
click at [429, 387] on icon at bounding box center [429, 379] width 15 height 15
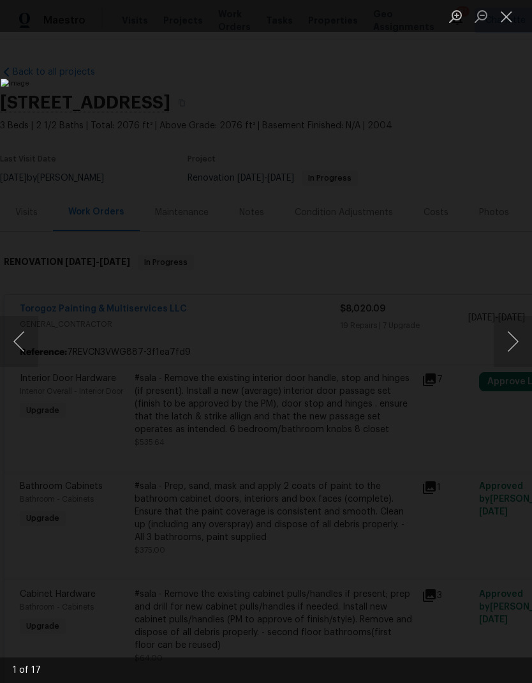
click at [510, 340] on button "Next image" at bounding box center [513, 341] width 38 height 51
click at [511, 337] on button "Next image" at bounding box center [513, 341] width 38 height 51
click at [510, 336] on button "Next image" at bounding box center [513, 341] width 38 height 51
click at [509, 335] on button "Next image" at bounding box center [513, 341] width 38 height 51
click at [509, 333] on button "Next image" at bounding box center [513, 341] width 38 height 51
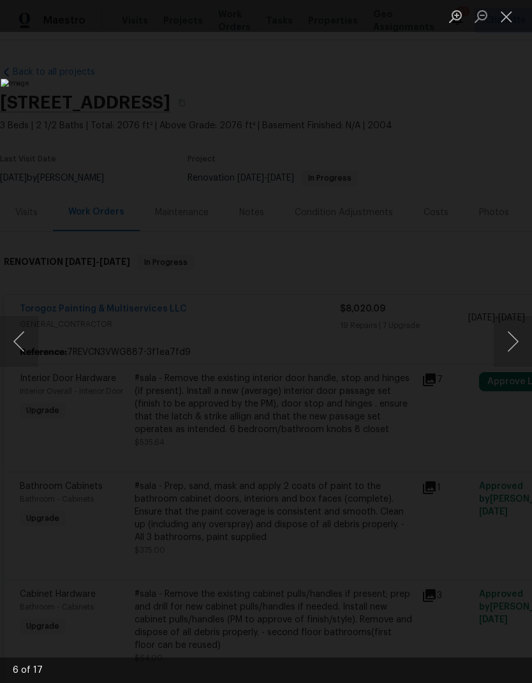
click at [509, 330] on button "Next image" at bounding box center [513, 341] width 38 height 51
click at [508, 330] on button "Next image" at bounding box center [513, 341] width 38 height 51
click at [508, 329] on button "Next image" at bounding box center [513, 341] width 38 height 51
click at [500, 21] on button "Close lightbox" at bounding box center [507, 16] width 26 height 22
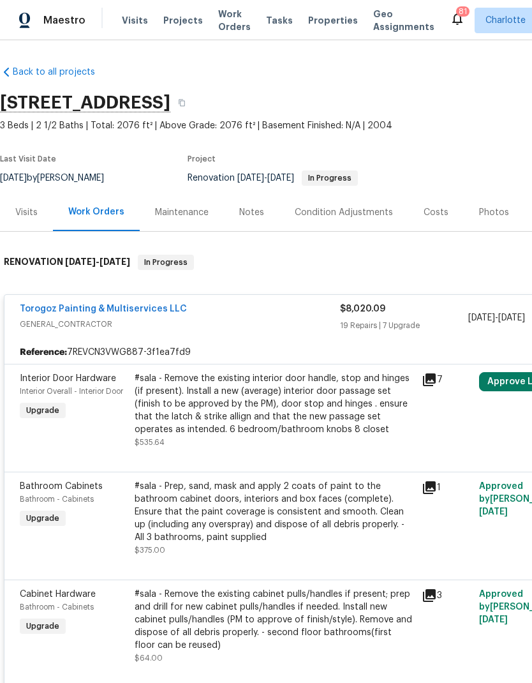
click at [247, 320] on span "GENERAL_CONTRACTOR" at bounding box center [180, 324] width 321 height 13
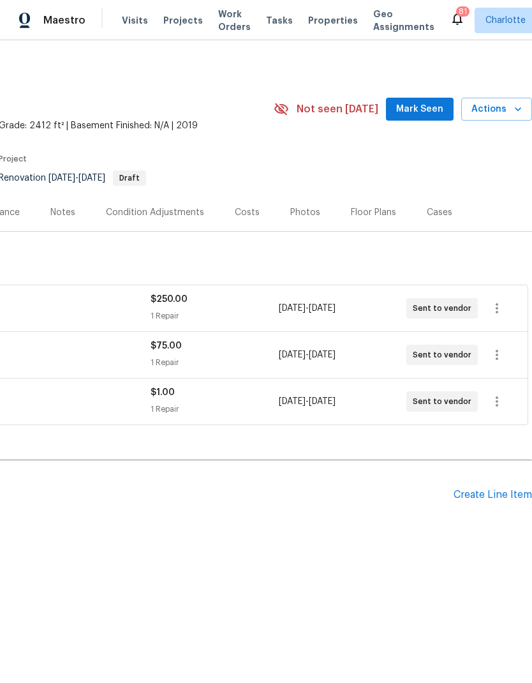
scroll to position [0, 189]
click at [432, 116] on span "Mark Seen" at bounding box center [419, 110] width 47 height 16
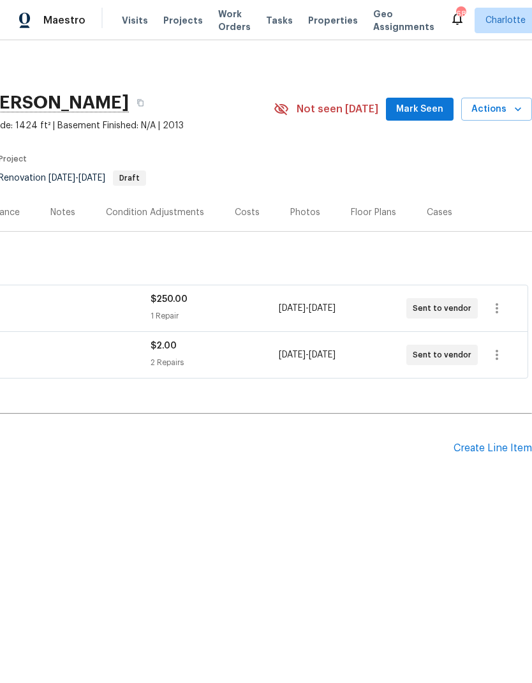
scroll to position [0, 189]
click at [426, 112] on span "Mark Seen" at bounding box center [419, 110] width 47 height 16
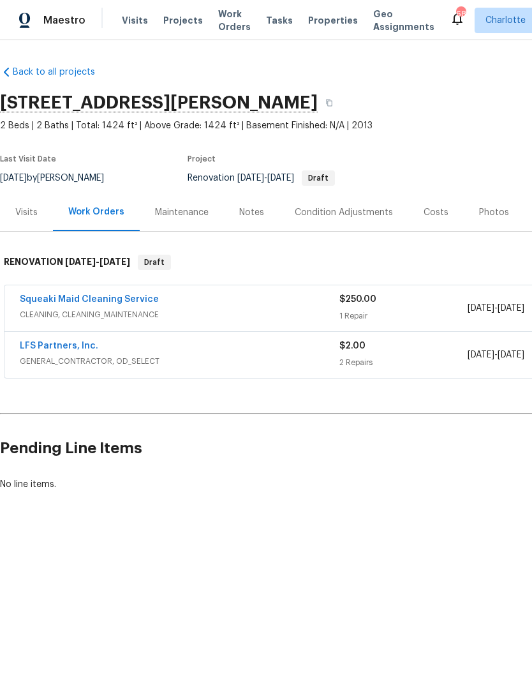
scroll to position [0, 0]
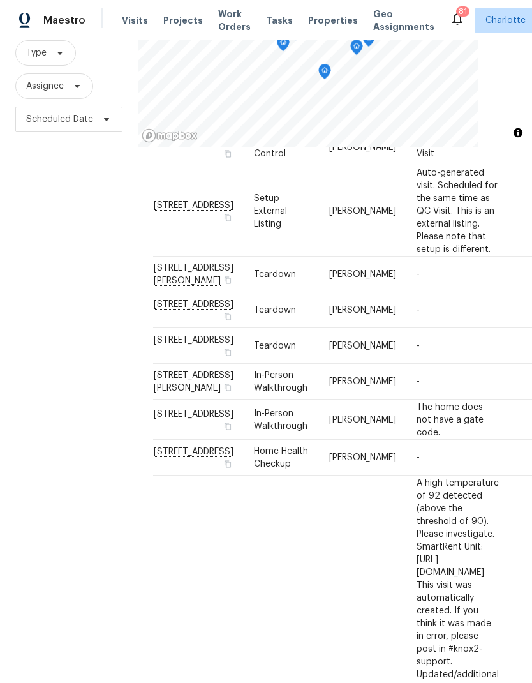
click at [382, 659] on div "Address Type Assignee Comments Scheduled Date ↑ [STREET_ADDRESS][PERSON_NAME] T…" at bounding box center [335, 248] width 364 height 3162
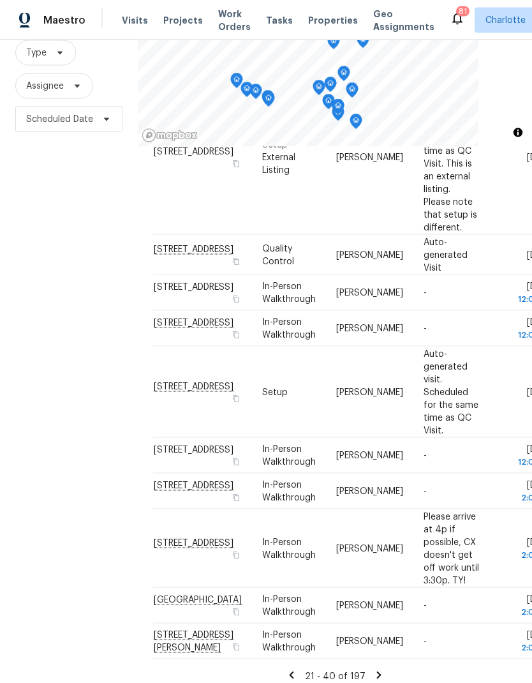
scroll to position [51, 0]
click at [382, 658] on div "Address Type Assignee Comments Scheduled Date ↑ [STREET_ADDRESS] Quality Contro…" at bounding box center [335, 164] width 364 height 1038
click at [377, 672] on icon at bounding box center [379, 675] width 4 height 7
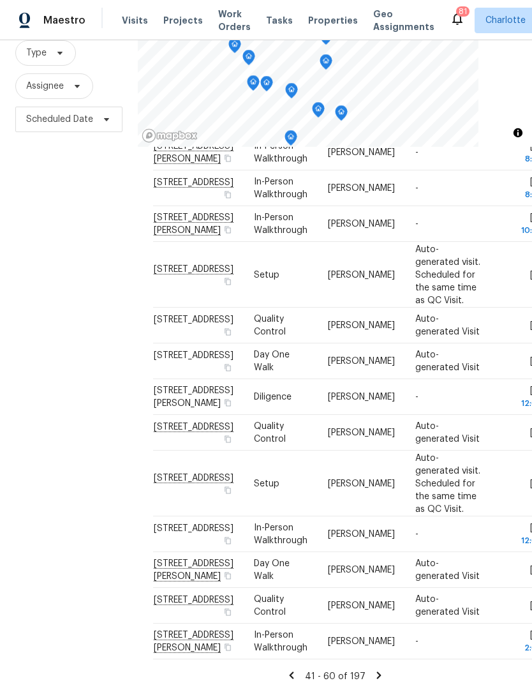
click at [386, 670] on div "41 - 60 of 197" at bounding box center [335, 676] width 364 height 13
click at [378, 672] on icon at bounding box center [379, 675] width 4 height 7
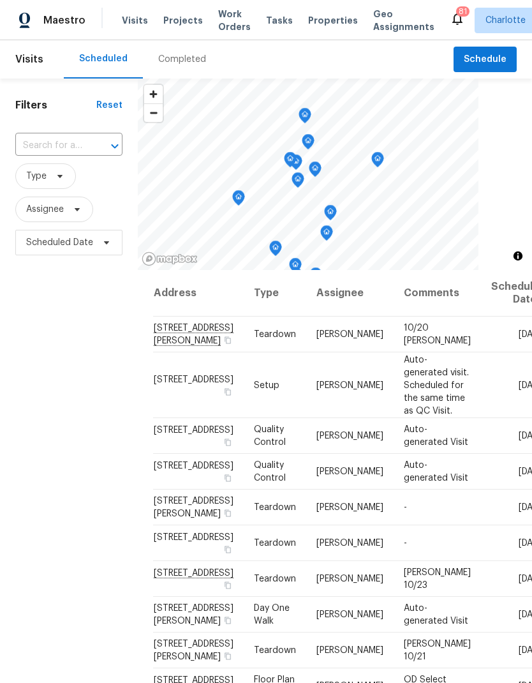
scroll to position [0, 0]
click at [221, 19] on span "Work Orders" at bounding box center [234, 21] width 33 height 26
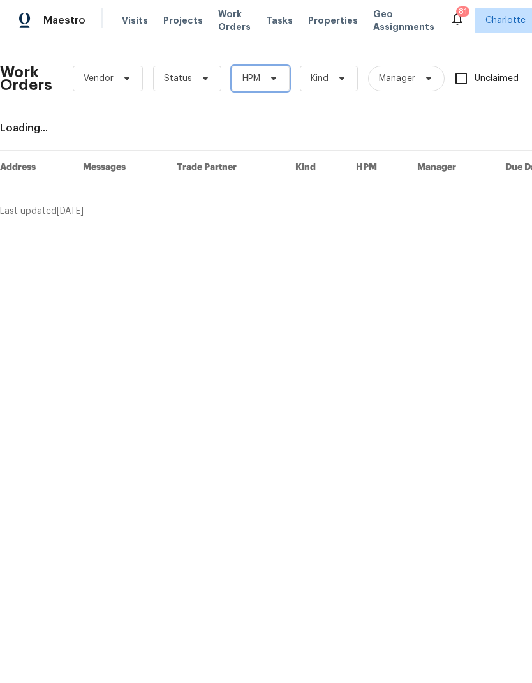
click at [280, 79] on span "HPM" at bounding box center [261, 79] width 58 height 26
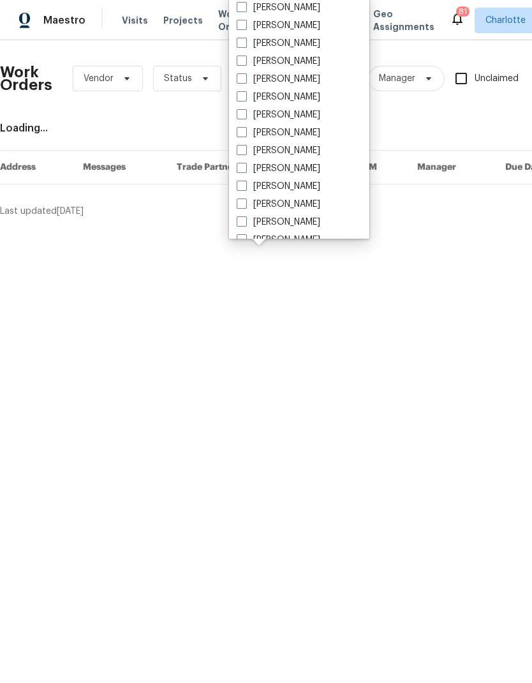
click at [297, 59] on label "[PERSON_NAME]" at bounding box center [279, 61] width 84 height 13
click at [245, 59] on input "[PERSON_NAME]" at bounding box center [241, 59] width 8 height 8
checkbox input "true"
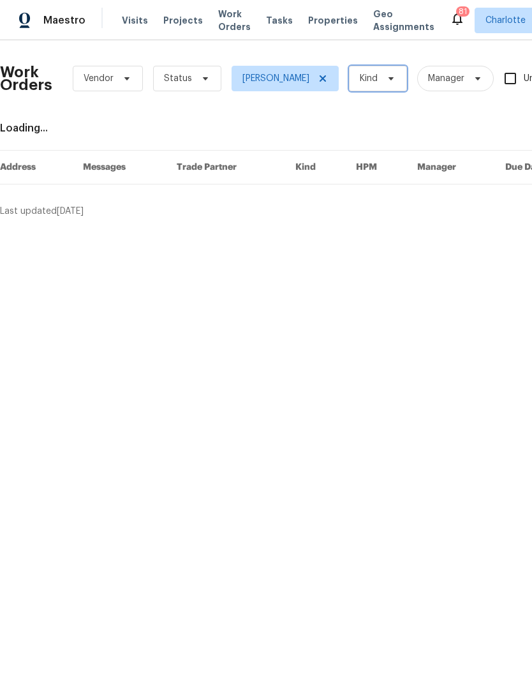
click at [365, 84] on span "Kind" at bounding box center [378, 79] width 58 height 26
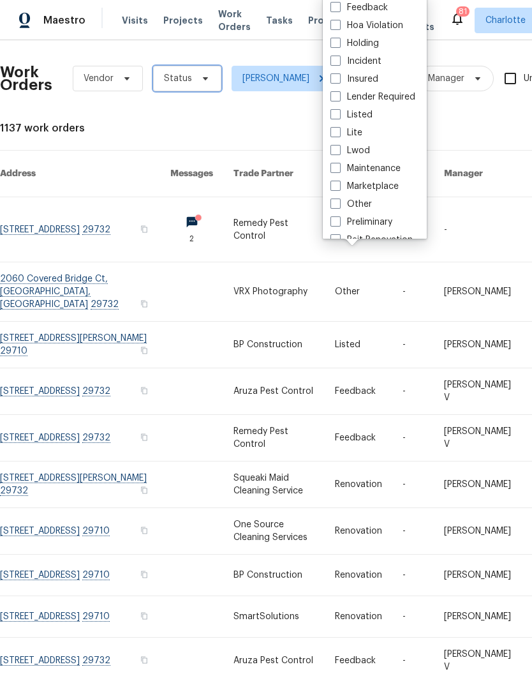
click at [209, 79] on span "Status" at bounding box center [187, 79] width 68 height 26
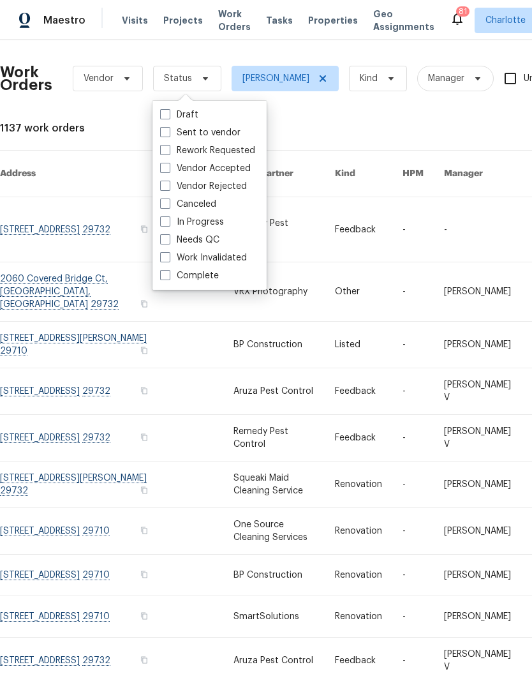
click at [219, 244] on label "Needs QC" at bounding box center [189, 240] width 59 height 13
click at [169, 242] on input "Needs QC" at bounding box center [164, 238] width 8 height 8
checkbox input "true"
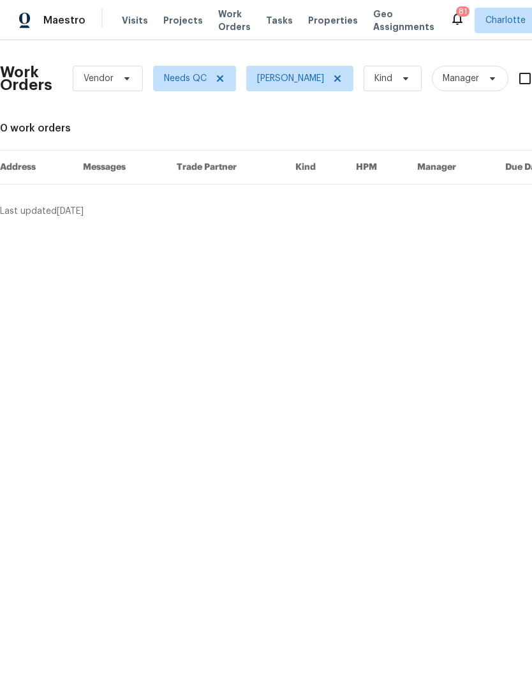
click at [134, 22] on span "Visits" at bounding box center [135, 20] width 26 height 13
